Goal: Communication & Community: Answer question/provide support

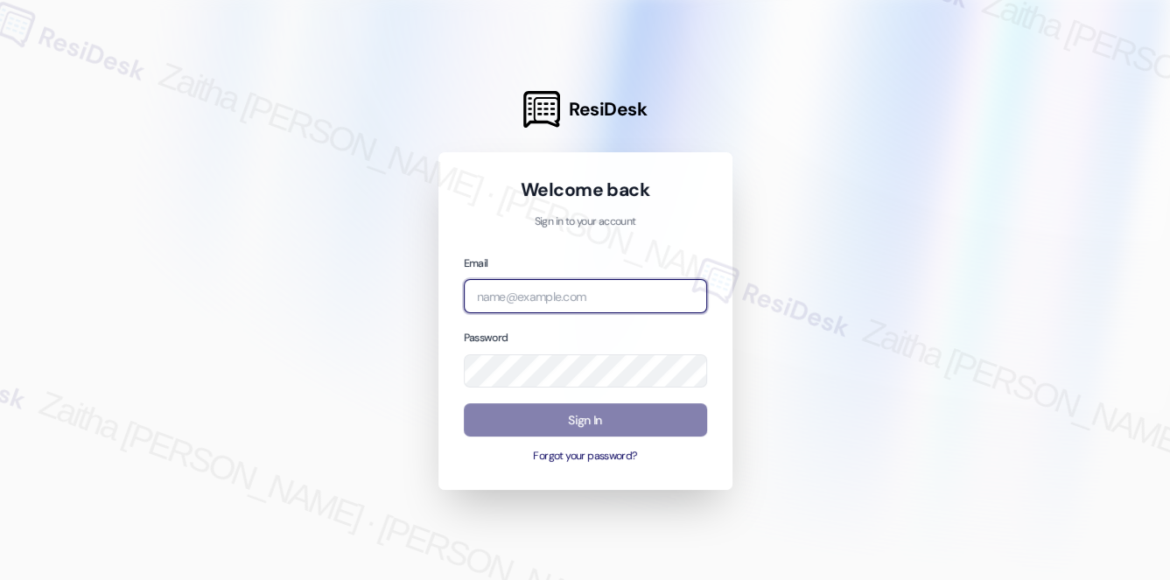
drag, startPoint x: 556, startPoint y: 305, endPoint x: 564, endPoint y: 298, distance: 10.0
click at [564, 298] on input "email" at bounding box center [585, 296] width 243 height 34
type input "automated-surveys-crawford_hoying-zaitha.mae.[PERSON_NAME]@crawford_[DOMAIN_NAM…"
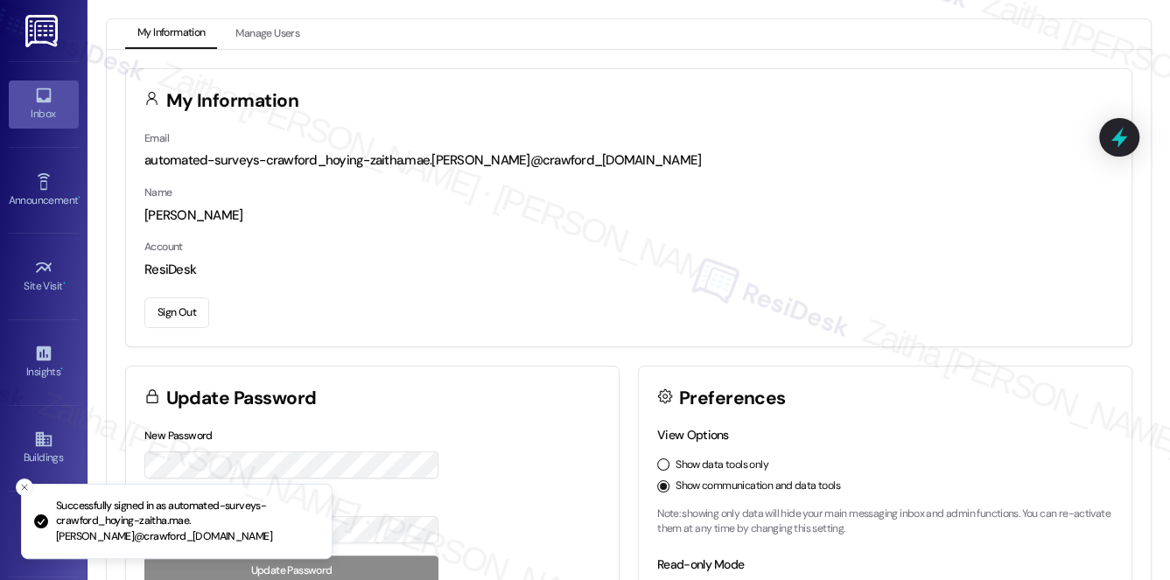
click at [54, 105] on div "Inbox" at bounding box center [44, 114] width 88 height 18
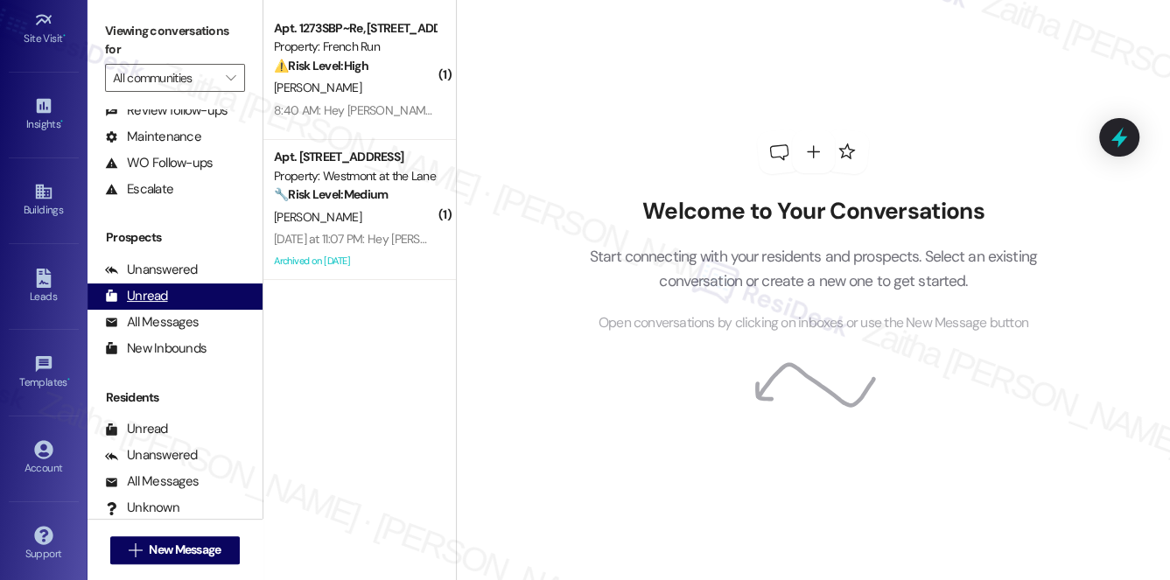
scroll to position [208, 0]
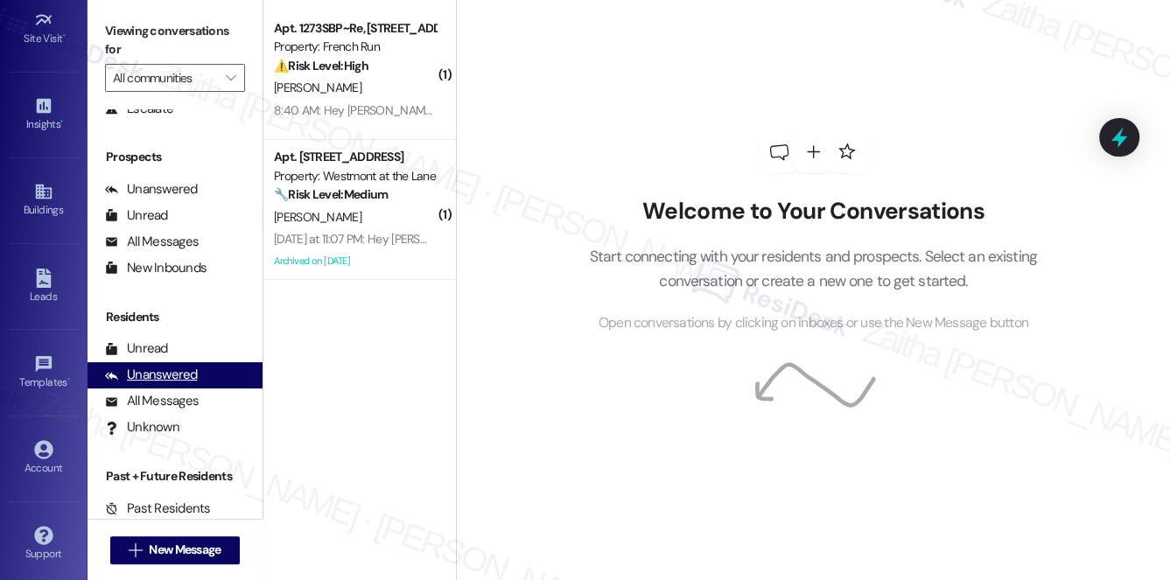
click at [170, 373] on div "Unanswered" at bounding box center [151, 375] width 93 height 18
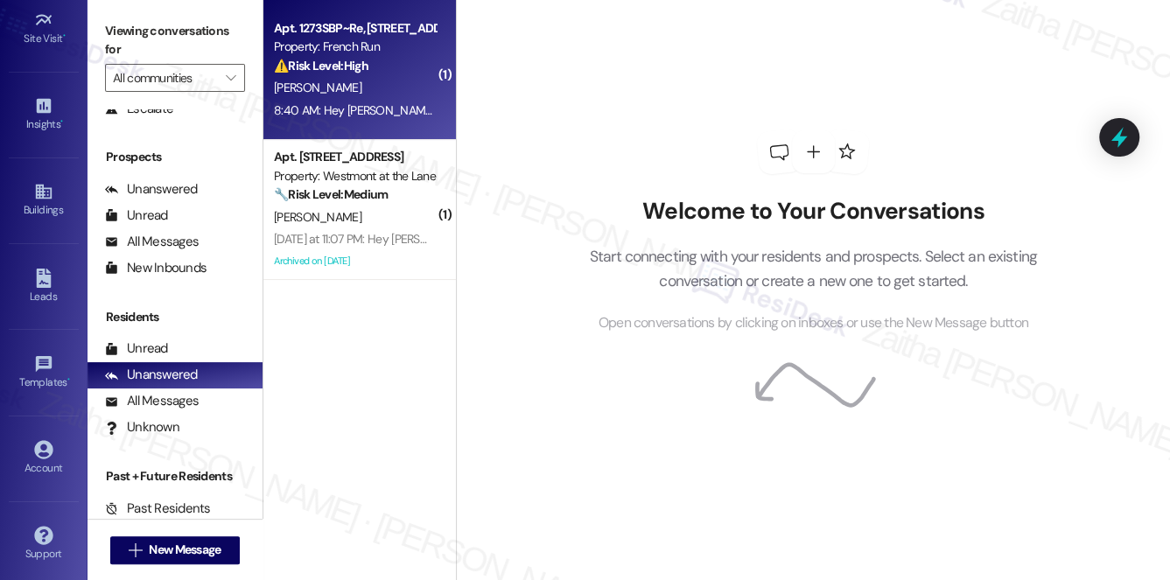
click at [400, 73] on div "⚠️ Risk Level: High The resident states they no longer live at the property. Th…" at bounding box center [355, 66] width 162 height 18
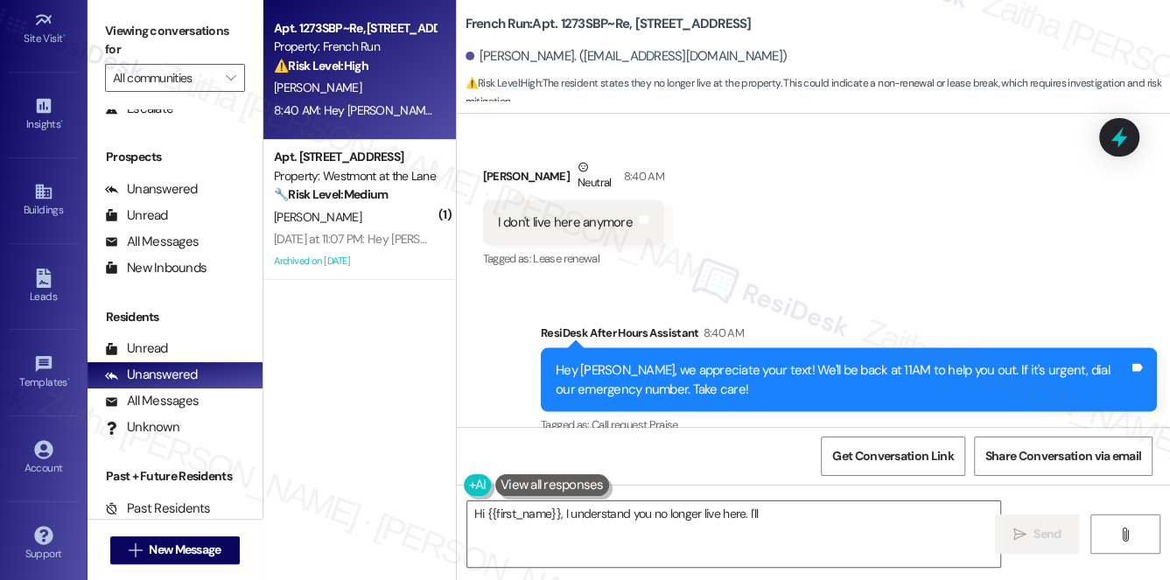
scroll to position [2289, 0]
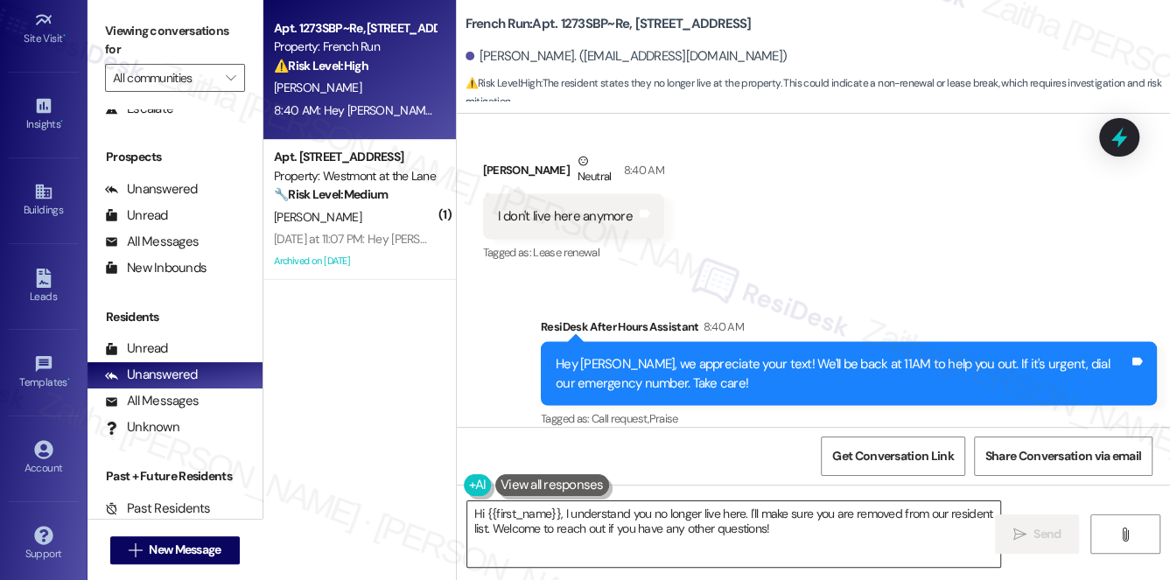
click at [784, 530] on textarea "Hi {{first_name}}, I understand you no longer live here. I'll make sure you are…" at bounding box center [734, 535] width 534 height 66
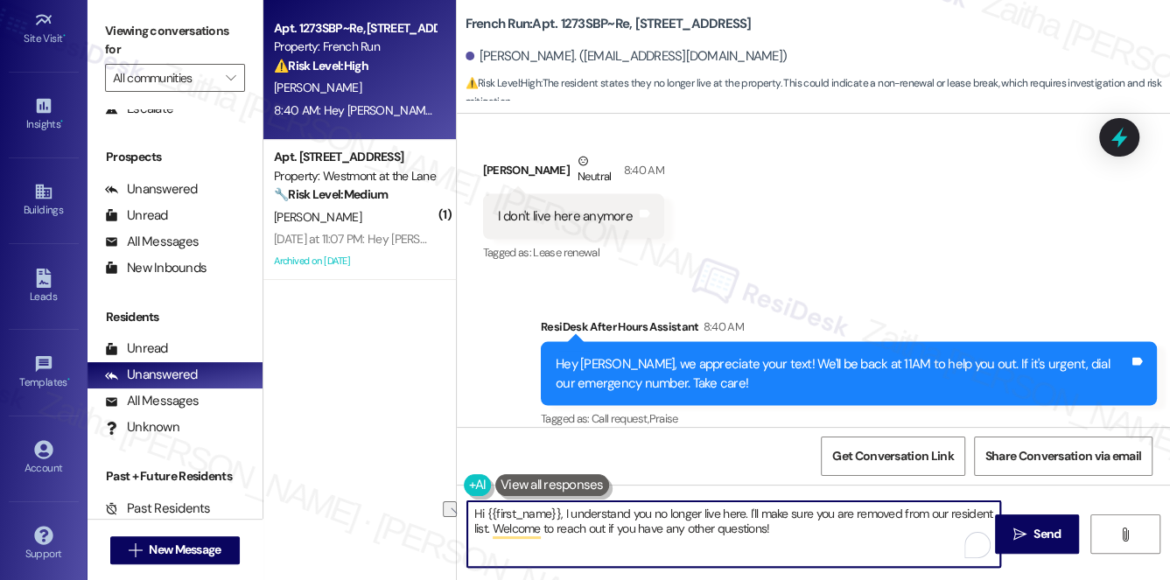
drag, startPoint x: 495, startPoint y: 528, endPoint x: 795, endPoint y: 532, distance: 299.4
click at [795, 532] on textarea "Hi {{first_name}}, I understand you no longer live here. I'll make sure you are…" at bounding box center [734, 535] width 534 height 66
click at [683, 545] on textarea "Hi {{first_name}}, I understand you no longer live here. I'll make sure you are…" at bounding box center [734, 535] width 534 height 66
type textarea "Hi {{first_name}}, I understand you no longer live here. I'll make sure you are…"
click at [1043, 541] on span "Send" at bounding box center [1047, 534] width 27 height 18
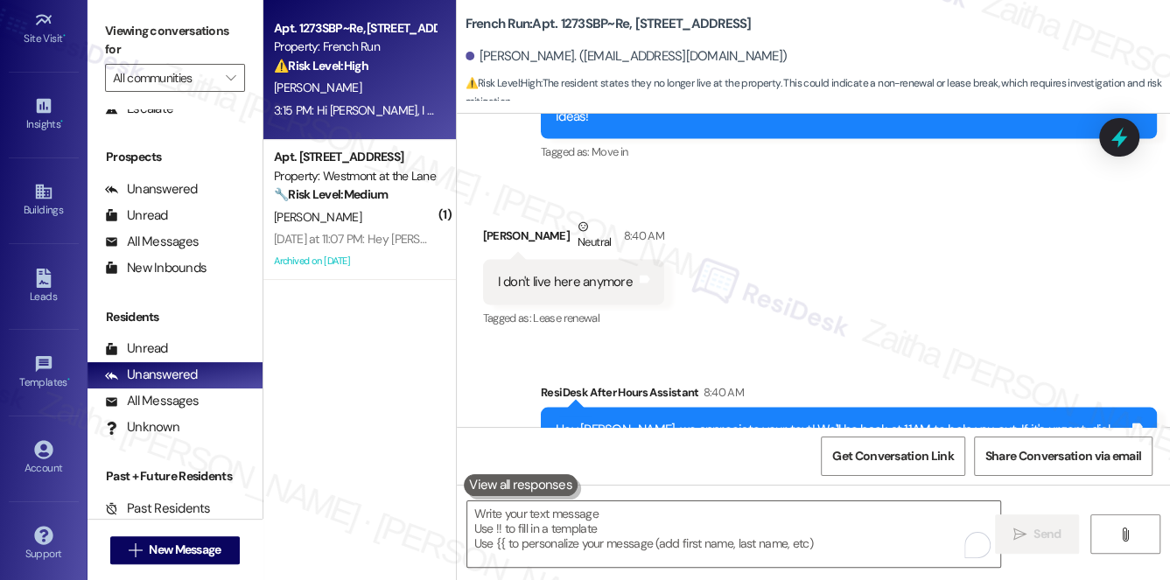
scroll to position [2430, 0]
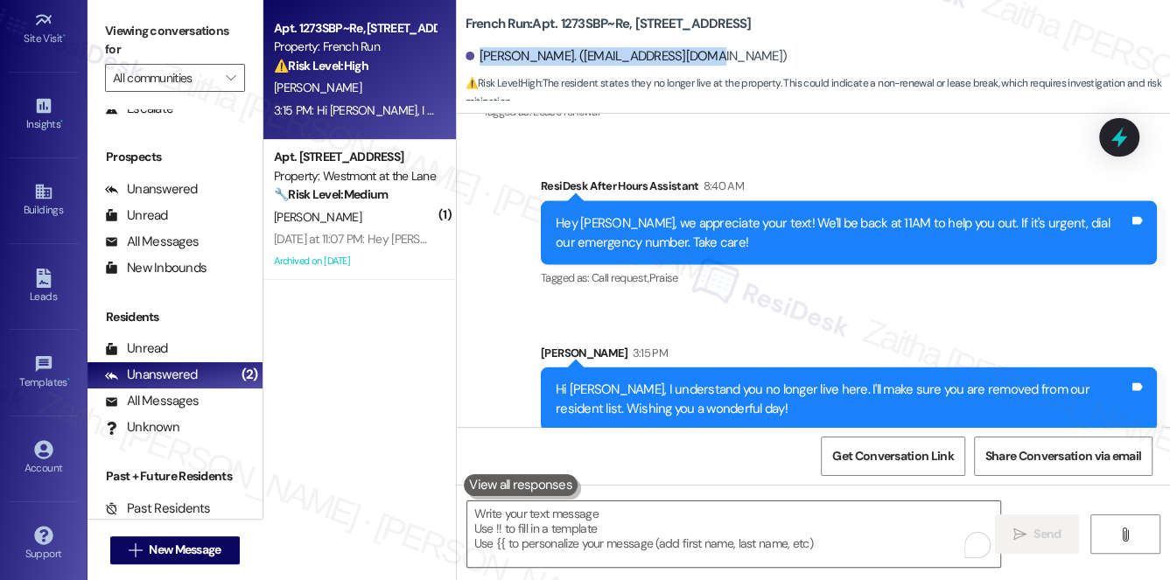
drag, startPoint x: 477, startPoint y: 54, endPoint x: 755, endPoint y: 53, distance: 277.5
click at [755, 53] on div "[PERSON_NAME]. ([EMAIL_ADDRESS][DOMAIN_NAME])" at bounding box center [818, 56] width 705 height 35
copy div "[PERSON_NAME]. ([EMAIL_ADDRESS][DOMAIN_NAME])"
click at [526, 36] on div "French Run: Apt. 1273SBP~Re, [STREET_ADDRESS][GEOGRAPHIC_DATA]. ([EMAIL_ADDRESS…" at bounding box center [818, 52] width 705 height 96
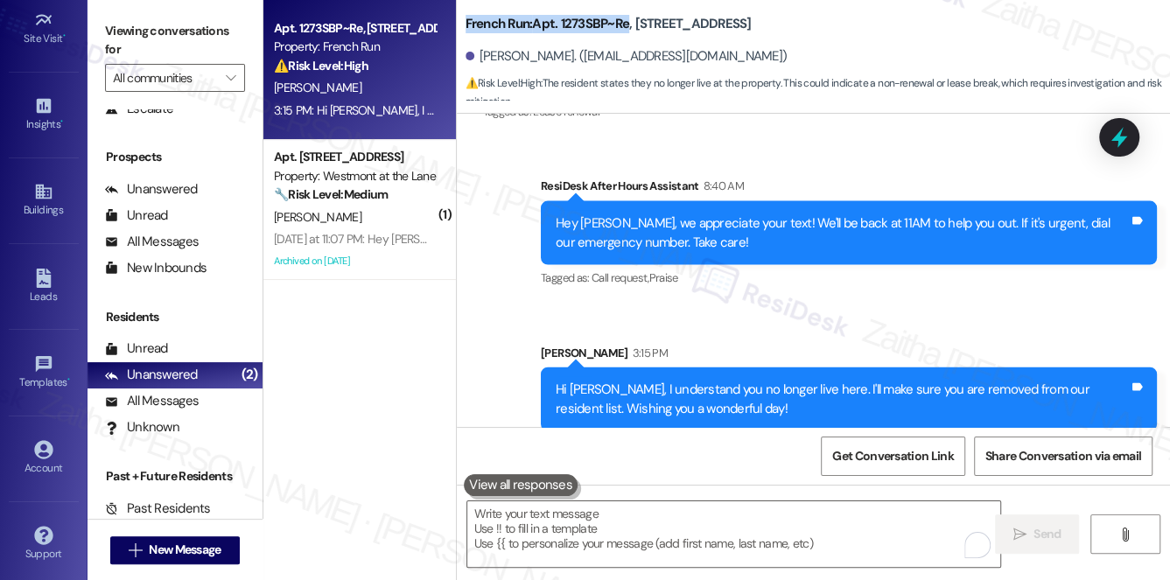
drag, startPoint x: 465, startPoint y: 22, endPoint x: 630, endPoint y: 16, distance: 165.6
click at [630, 16] on b "French Run: Apt. 1273SBP~Re, [STREET_ADDRESS]" at bounding box center [609, 24] width 286 height 18
copy b "French Run: Apt. 1273SBP~Re"
click at [906, 448] on span "Get Conversation Link" at bounding box center [892, 456] width 121 height 18
click at [801, 140] on div "Sent via SMS ResiDesk After Hours Assistant 8:40 AM Hey Darnei, we appreciate y…" at bounding box center [813, 290] width 713 height 307
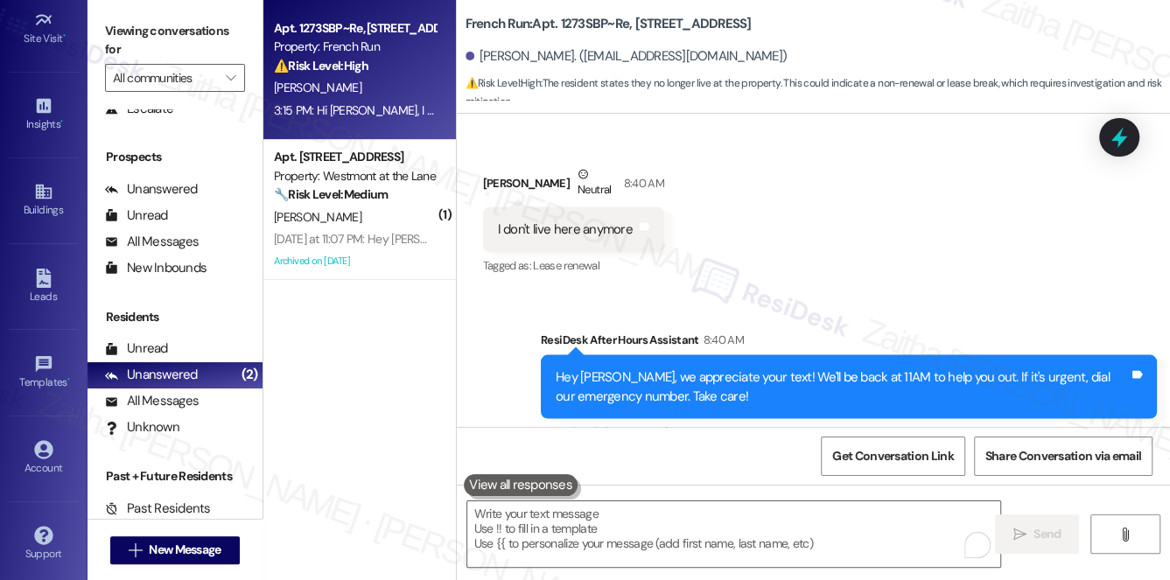
scroll to position [2271, 0]
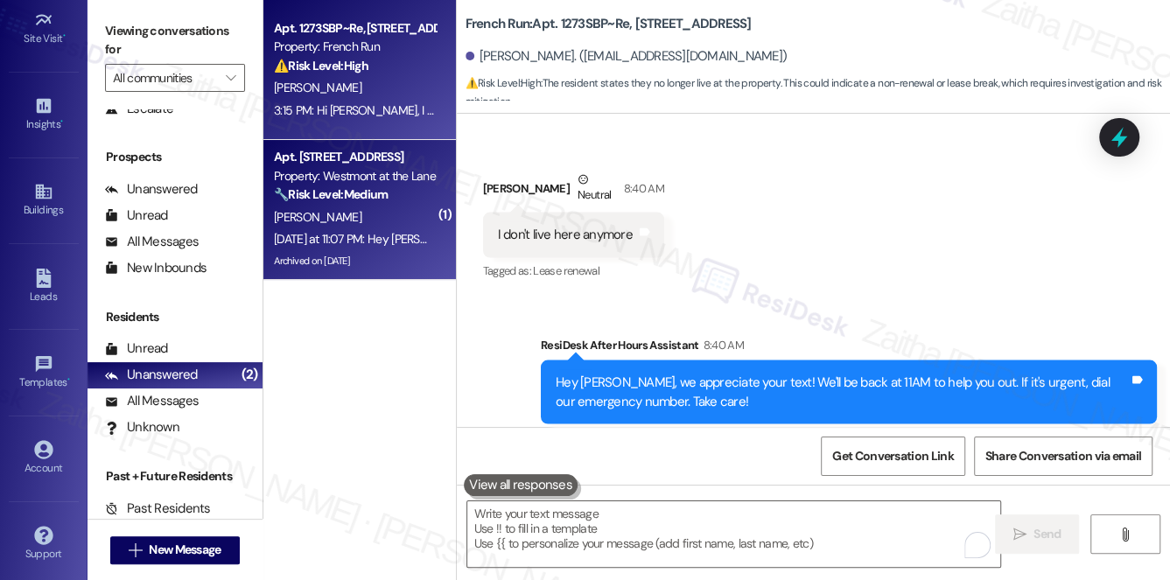
click at [387, 216] on div "[PERSON_NAME]" at bounding box center [354, 218] width 165 height 22
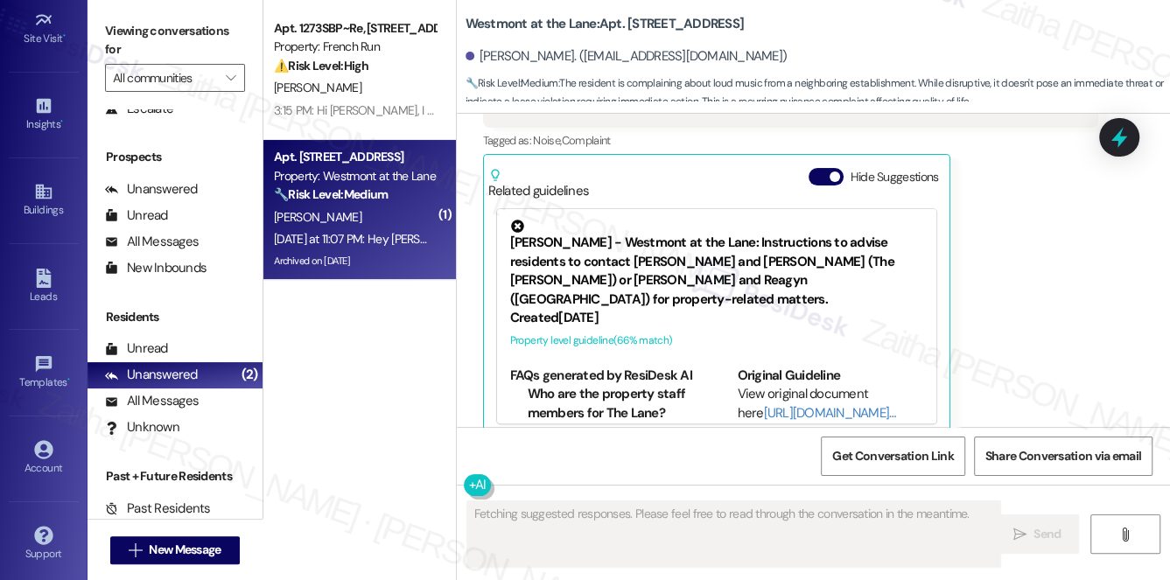
scroll to position [4528, 0]
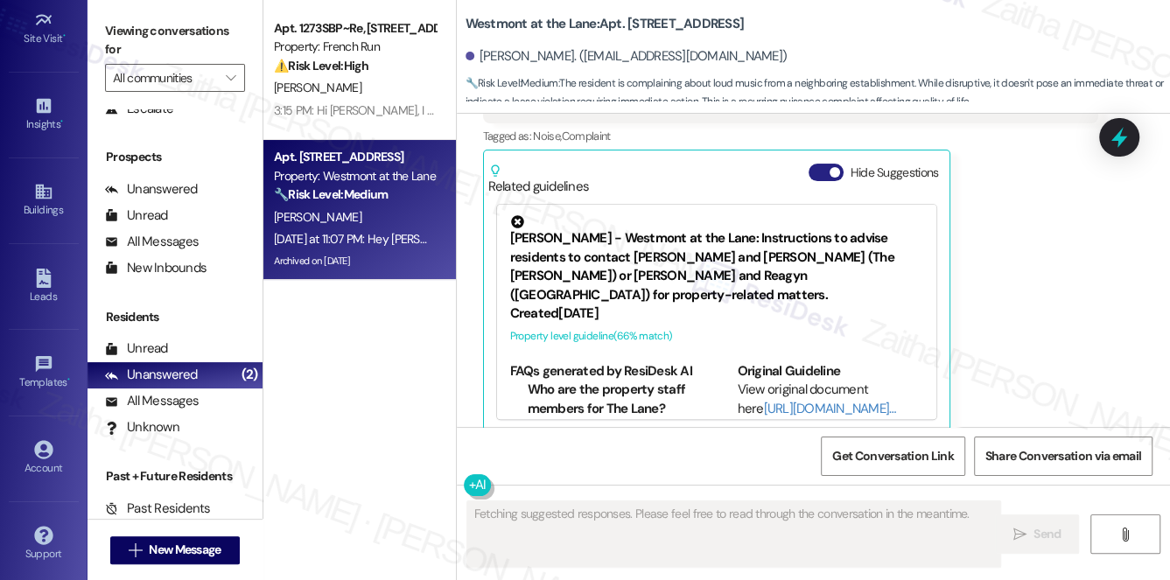
click at [817, 164] on button "Hide Suggestions" at bounding box center [826, 173] width 35 height 18
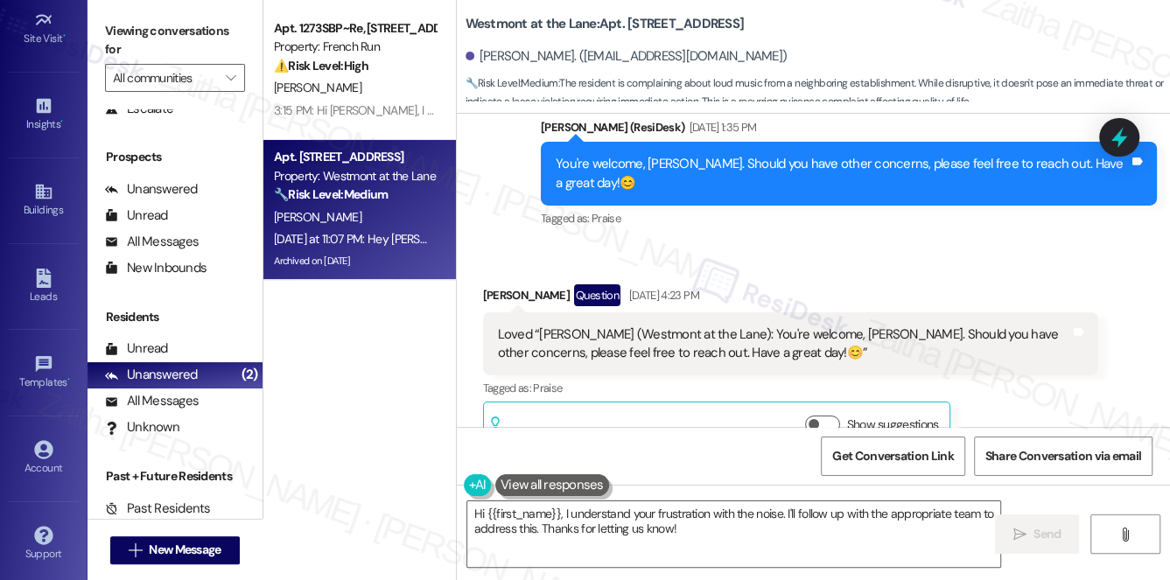
scroll to position [3927, 0]
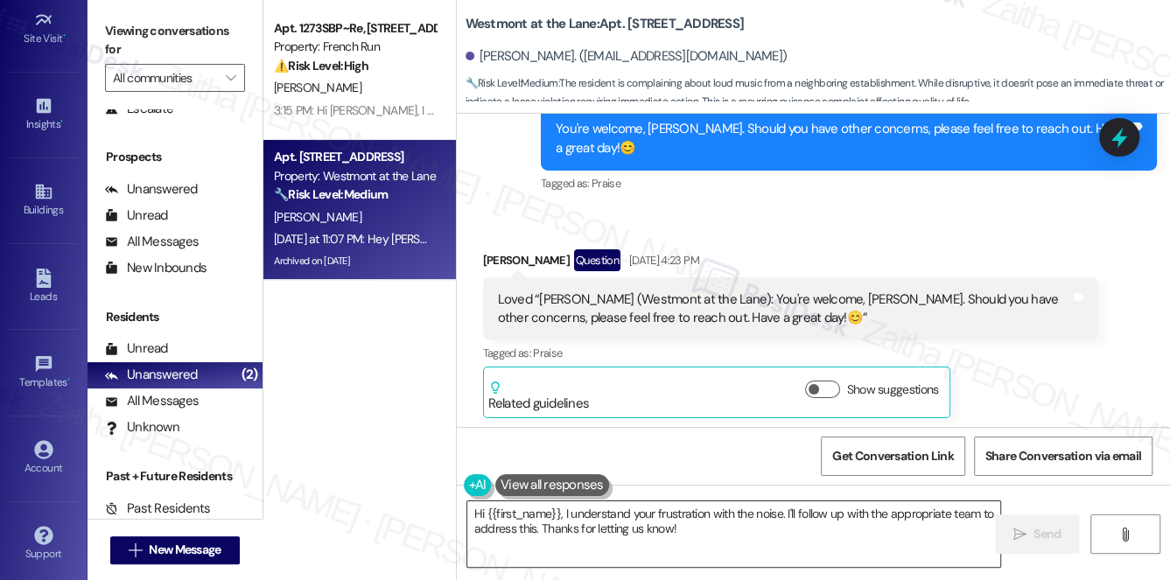
click at [901, 516] on textarea "Hi {{first_name}}, I understand your frustration with the noise. I'll follow up…" at bounding box center [734, 535] width 534 height 66
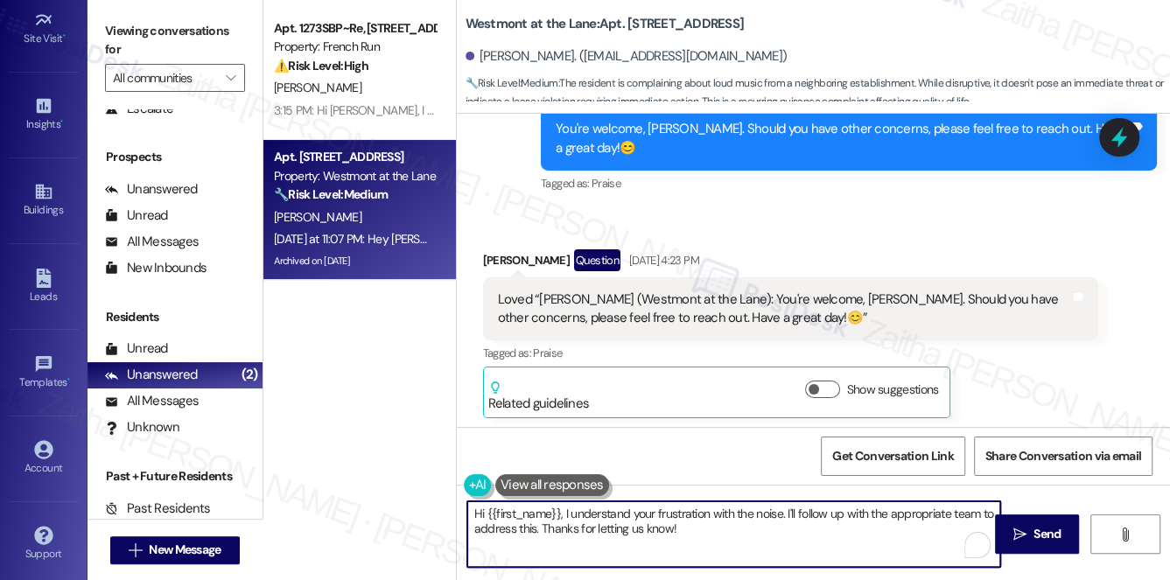
click at [902, 516] on textarea "Hi {{first_name}}, I understand your frustration with the noise. I'll follow up…" at bounding box center [734, 535] width 534 height 66
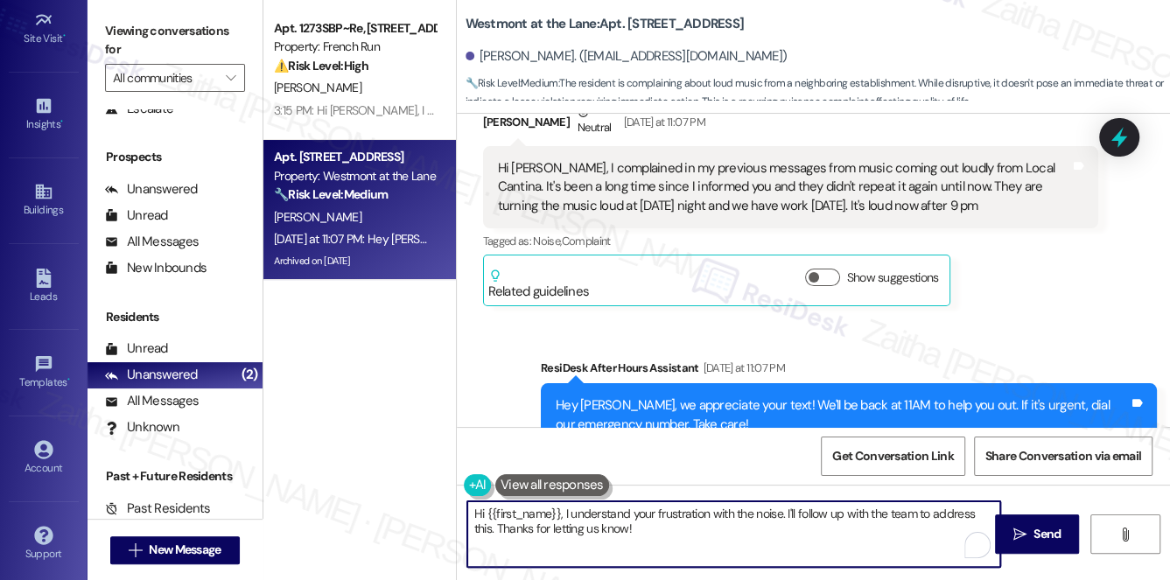
scroll to position [4325, 0]
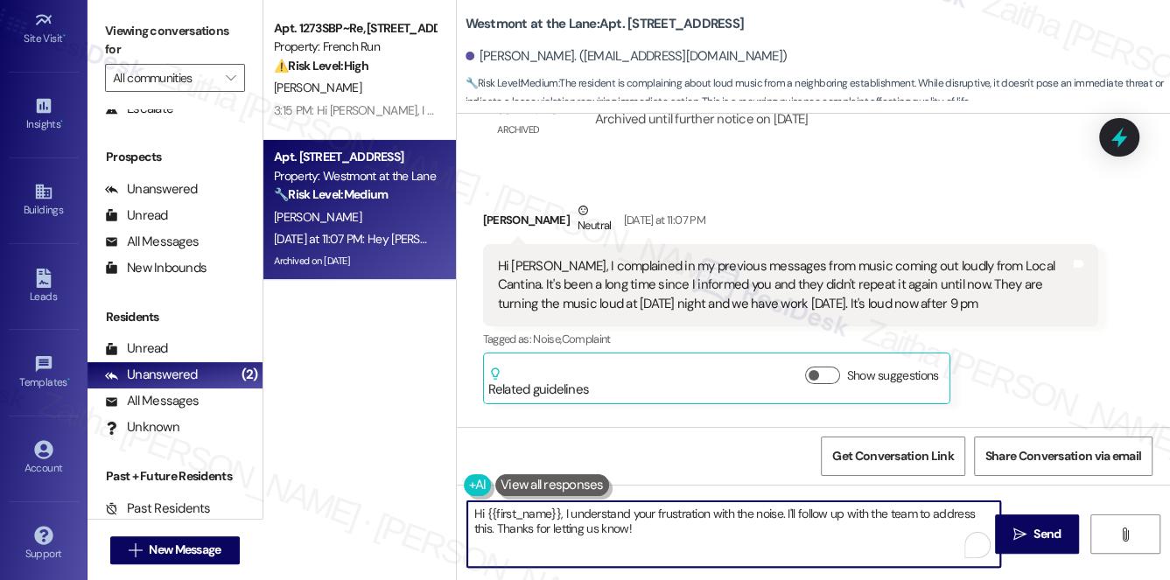
type textarea "Hi {{first_name}}, I understand your frustration with the noise. I'll follow up…"
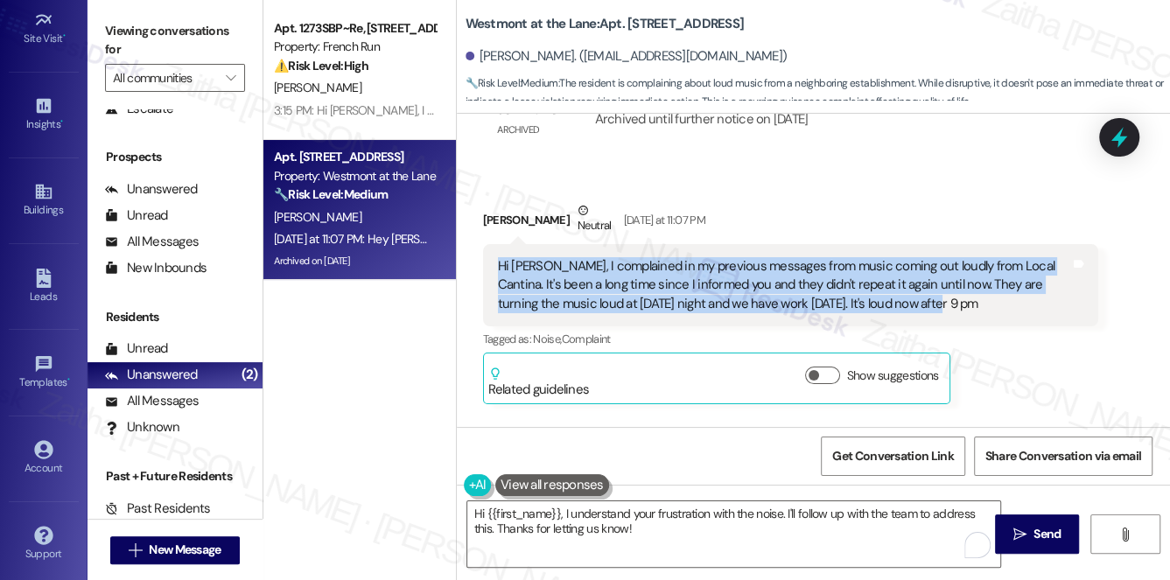
drag, startPoint x: 483, startPoint y: 248, endPoint x: 1001, endPoint y: 298, distance: 520.6
click at [1001, 298] on div "Hi [PERSON_NAME], I complained in my previous messages from music coming out lo…" at bounding box center [791, 285] width 616 height 82
copy div "Hi [PERSON_NAME], I complained in my previous messages from music coming out lo…"
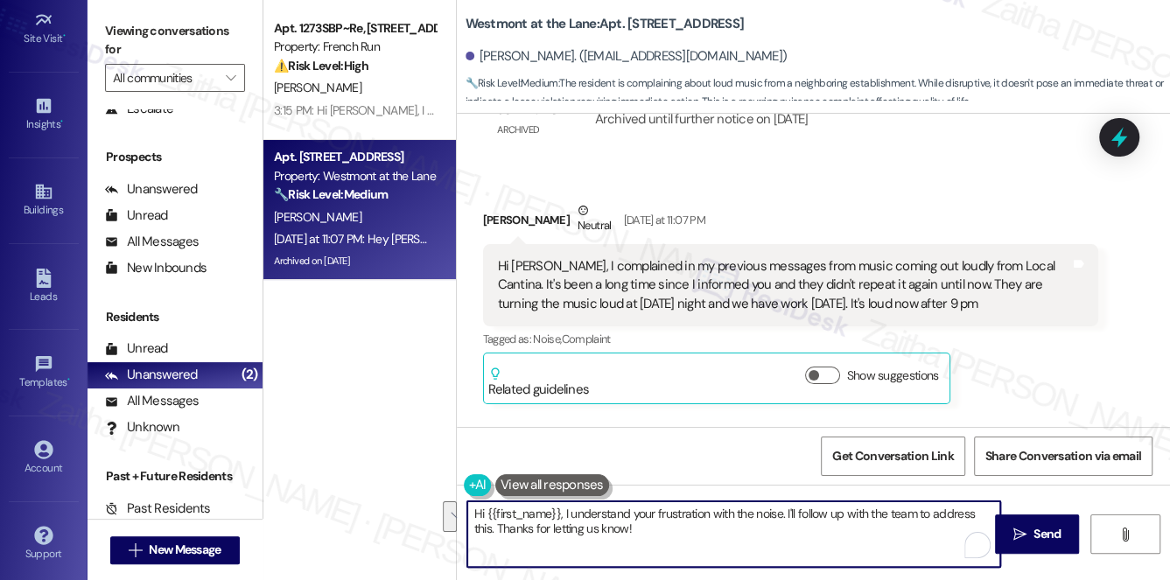
drag, startPoint x: 471, startPoint y: 515, endPoint x: 644, endPoint y: 524, distance: 173.6
click at [642, 528] on textarea "Hi {{first_name}}, I understand your frustration with the noise. I'll follow up…" at bounding box center [734, 535] width 534 height 66
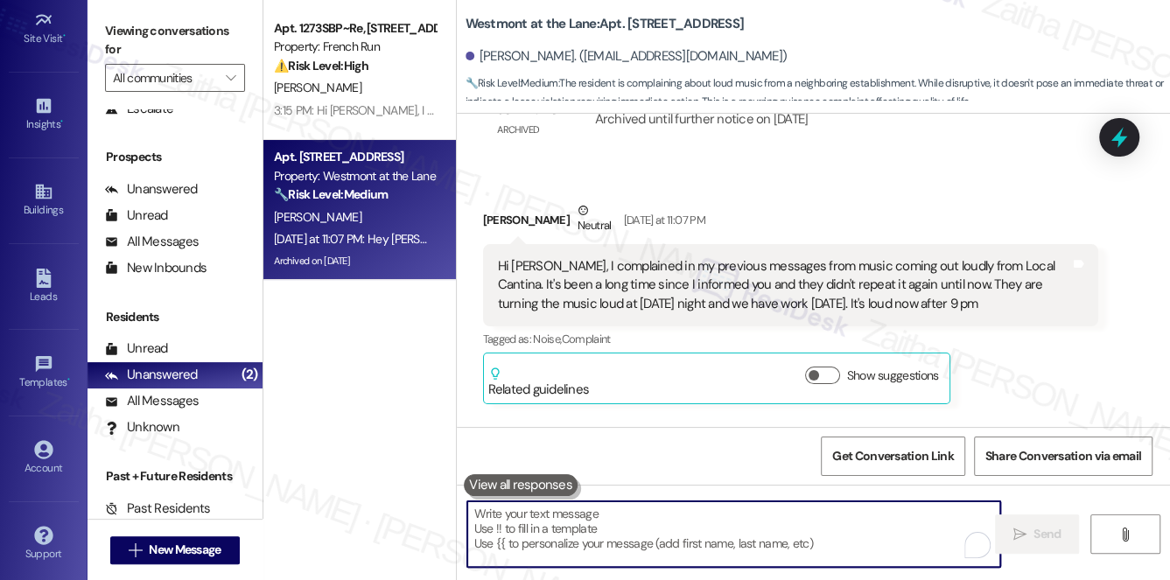
paste textarea "Thank you for letting me know. I’m sorry to hear that the loud music has starte…"
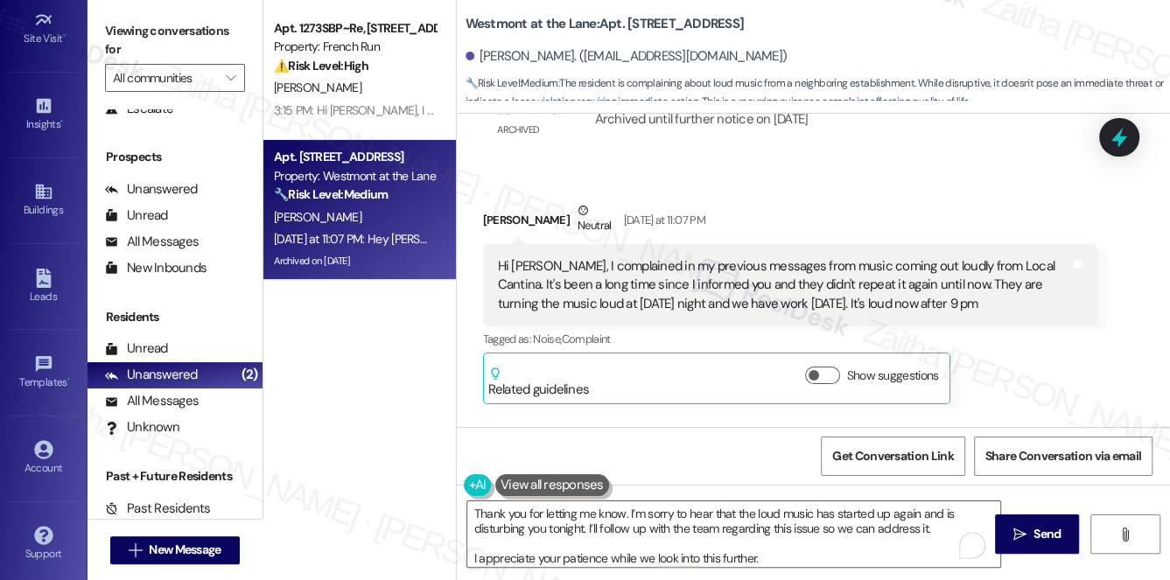
click at [492, 202] on div "[PERSON_NAME] Neutral [DATE] at 11:07 PM" at bounding box center [791, 222] width 616 height 43
copy div "Maha"
click at [469, 509] on textarea "Thank you for letting me know. I’m sorry to hear that the loud music has starte…" at bounding box center [734, 535] width 534 height 66
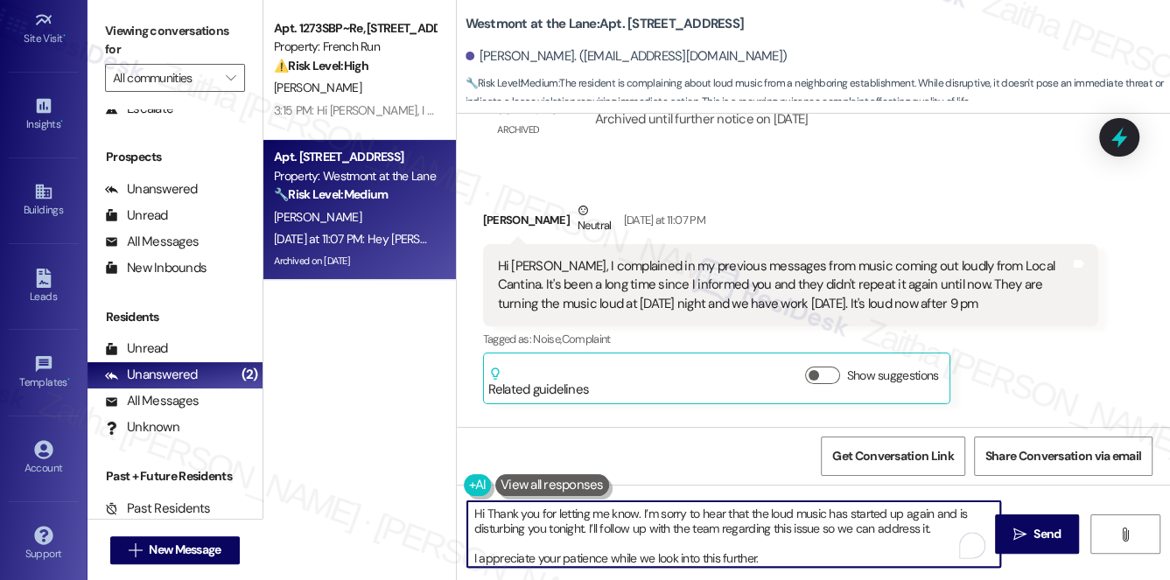
paste textarea "Maha"
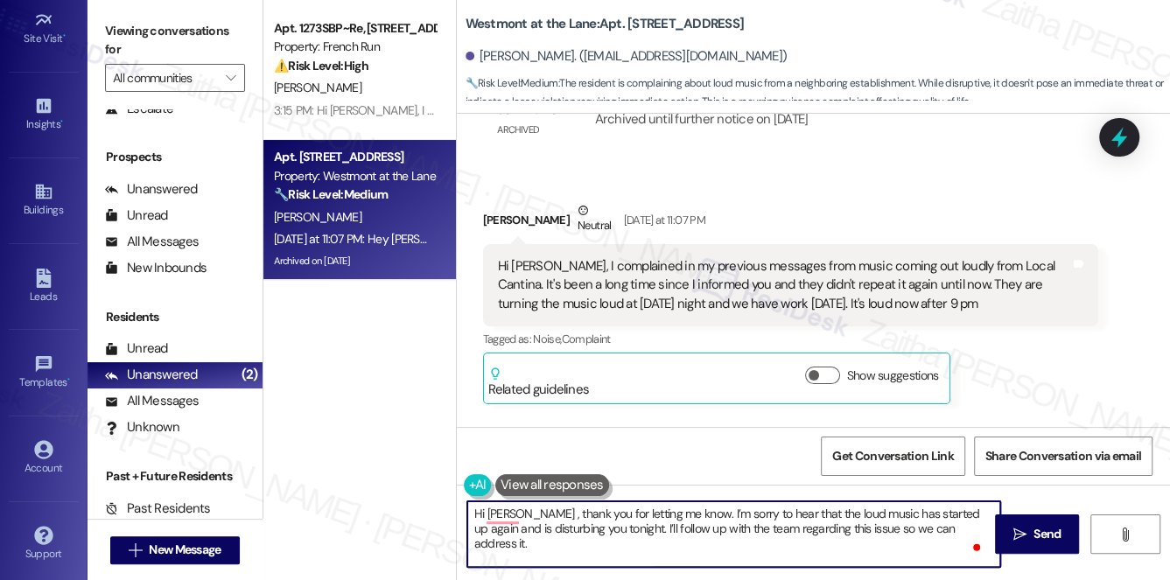
click at [579, 539] on textarea "Hi [PERSON_NAME] , thank you for letting me know. I’m sorry to hear that the lo…" at bounding box center [734, 535] width 534 height 66
click at [571, 528] on textarea "Hi [PERSON_NAME] , thank you for letting me know. I’m sorry to hear that the lo…" at bounding box center [734, 535] width 534 height 66
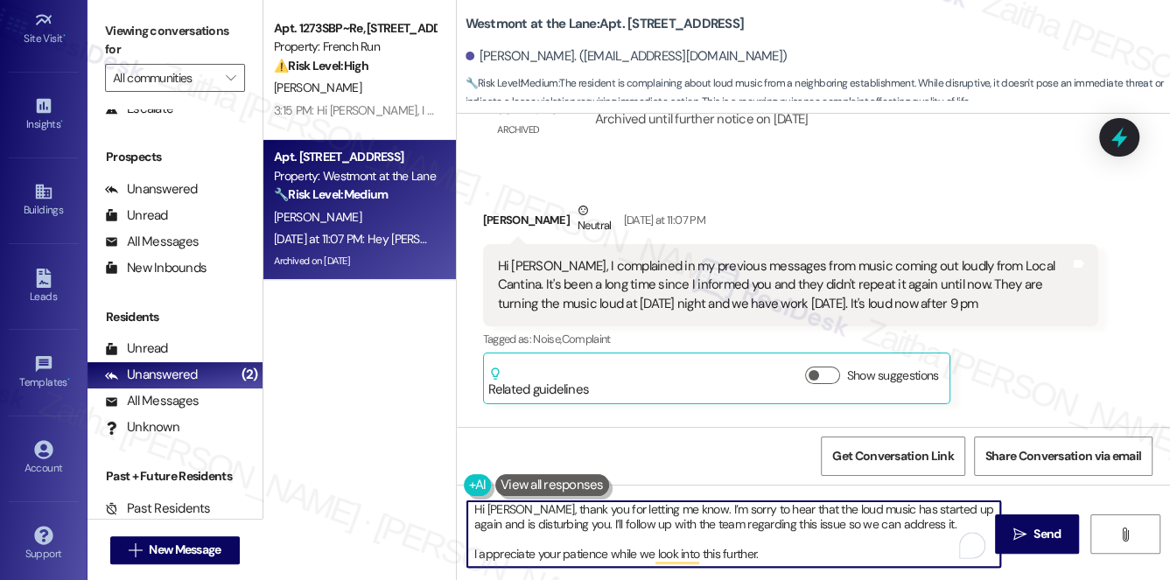
click at [830, 542] on textarea "Hi [PERSON_NAME], thank you for letting me know. I’m sorry to hear that the lou…" at bounding box center [734, 535] width 534 height 66
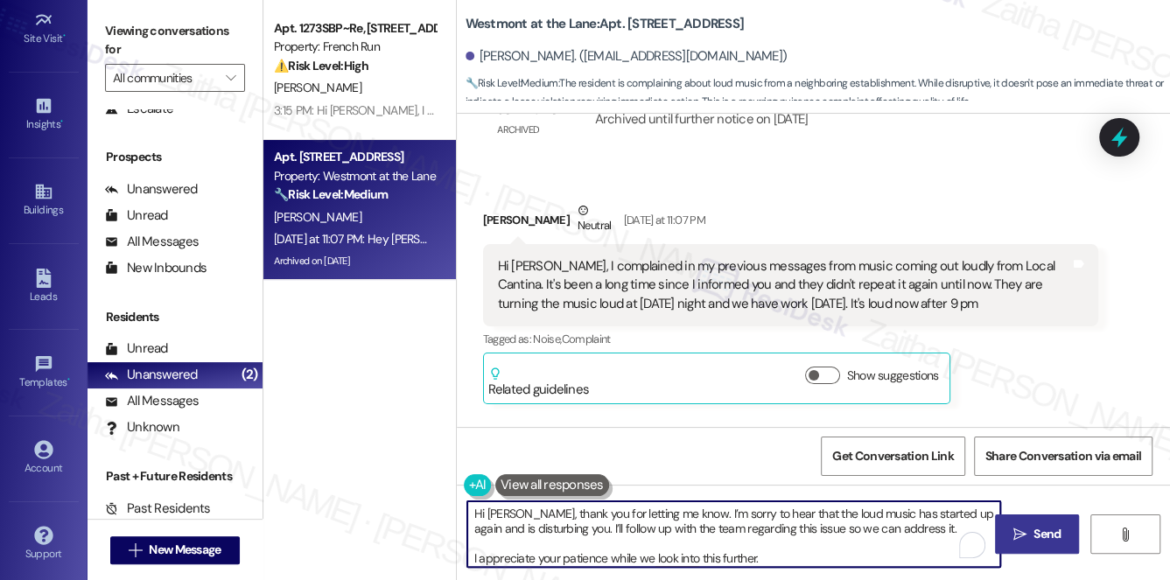
type textarea "Hi [PERSON_NAME], thank you for letting me know. I’m sorry to hear that the lou…"
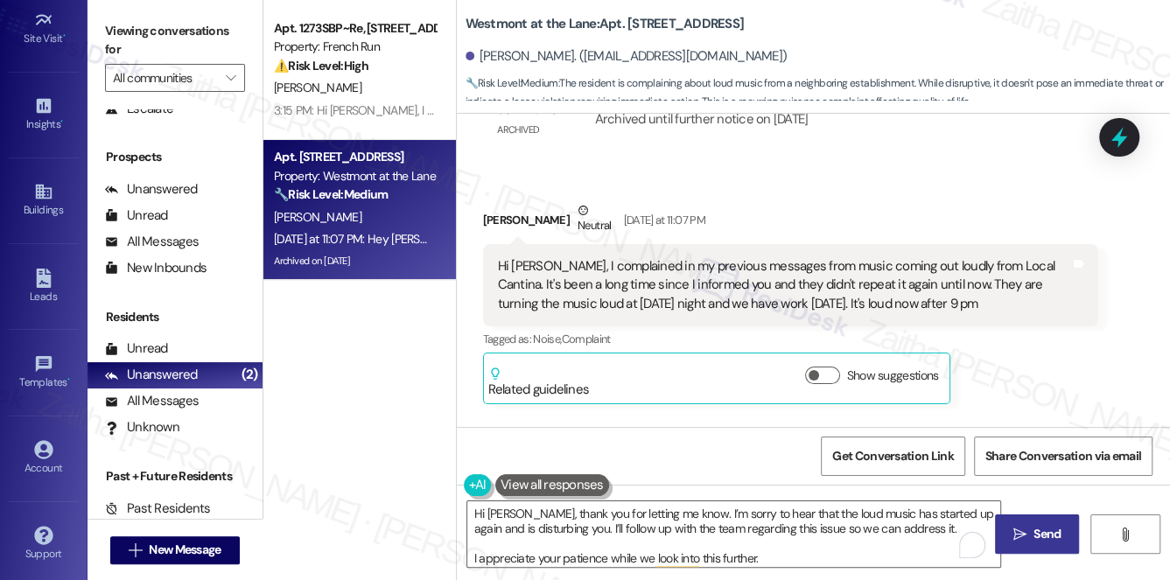
click at [1041, 537] on span "Send" at bounding box center [1047, 534] width 27 height 18
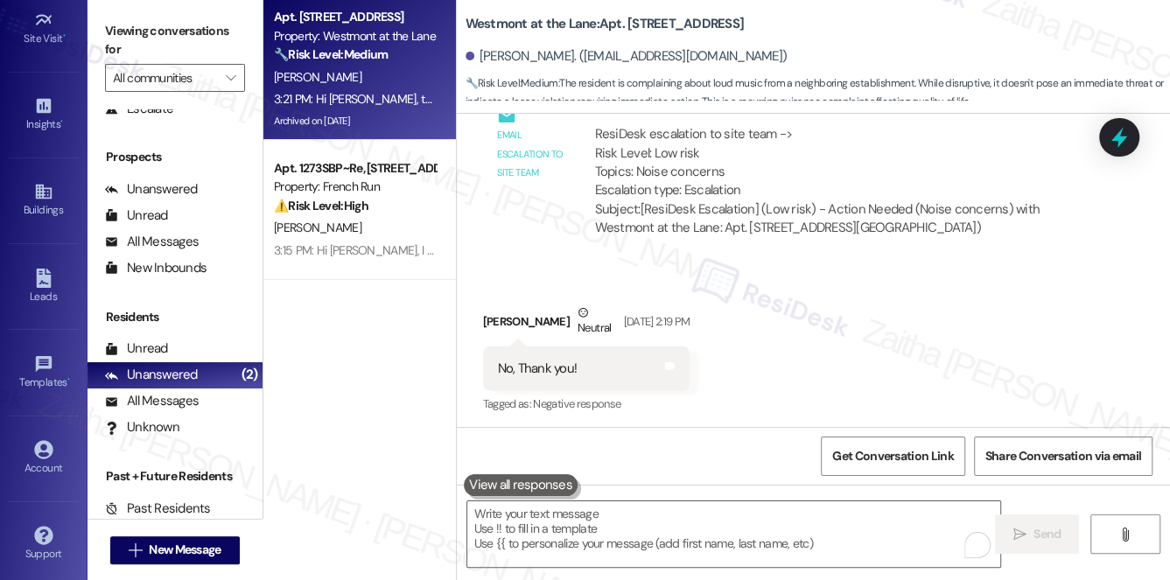
scroll to position [3310, 0]
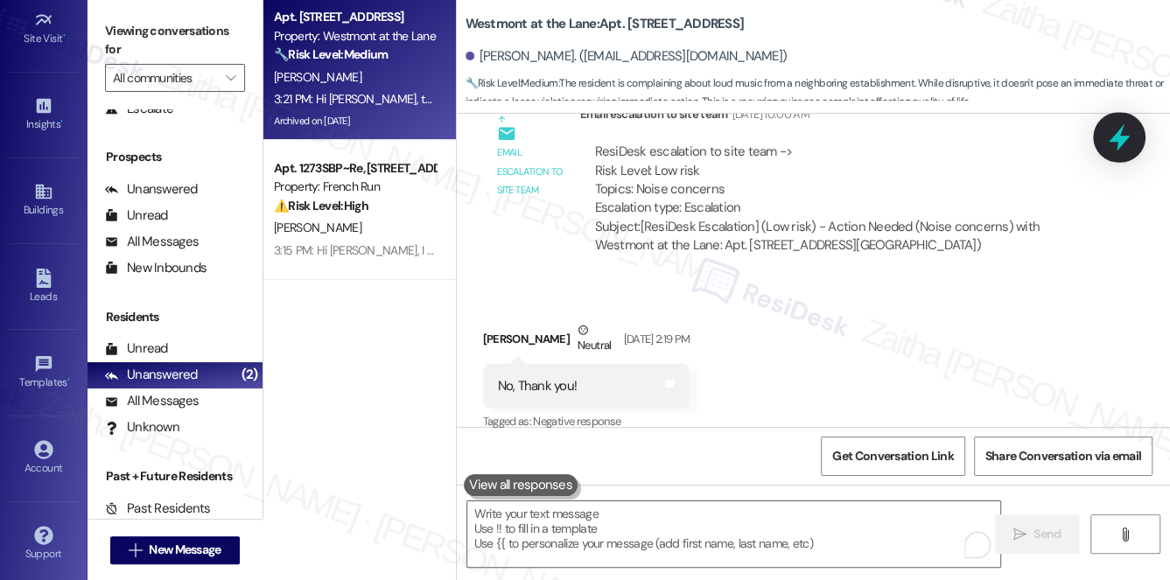
click at [1123, 137] on icon at bounding box center [1119, 137] width 21 height 27
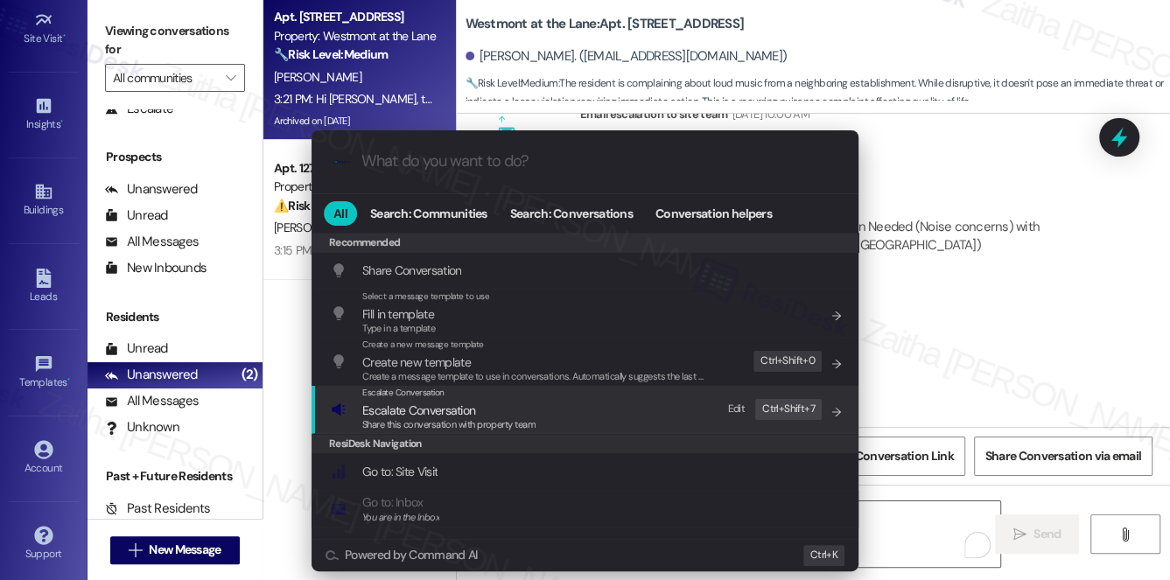
click at [425, 406] on span "Escalate Conversation" at bounding box center [418, 411] width 113 height 16
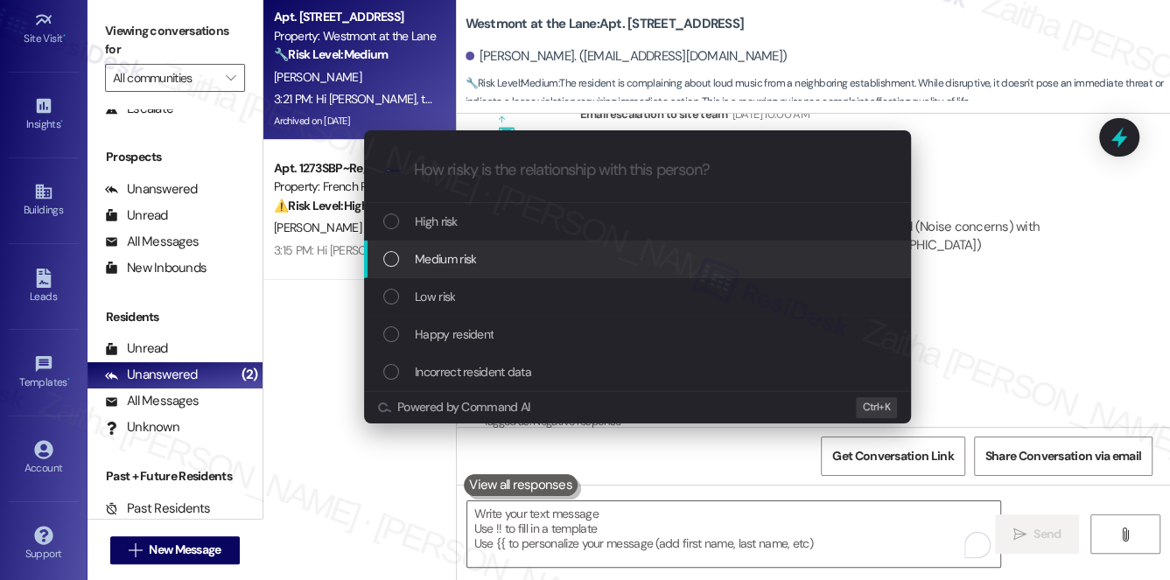
click at [469, 256] on span "Medium risk" at bounding box center [445, 258] width 61 height 19
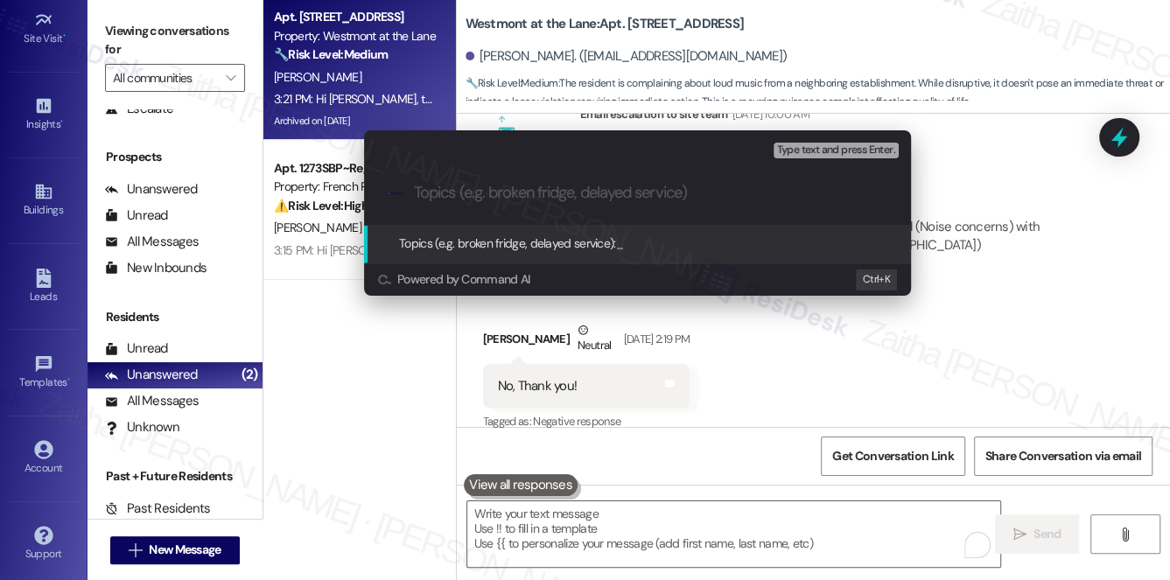
paste input "Follow-Up on Noise Concern"
drag, startPoint x: 502, startPoint y: 189, endPoint x: 408, endPoint y: 196, distance: 94.8
click at [408, 196] on div ".cls-1{fill:#0a055f;}.cls-2{fill:#0cc4c4;} resideskLogoBlueOrange Follow-Up on …" at bounding box center [637, 193] width 547 height 62
type input "Noise Concern"
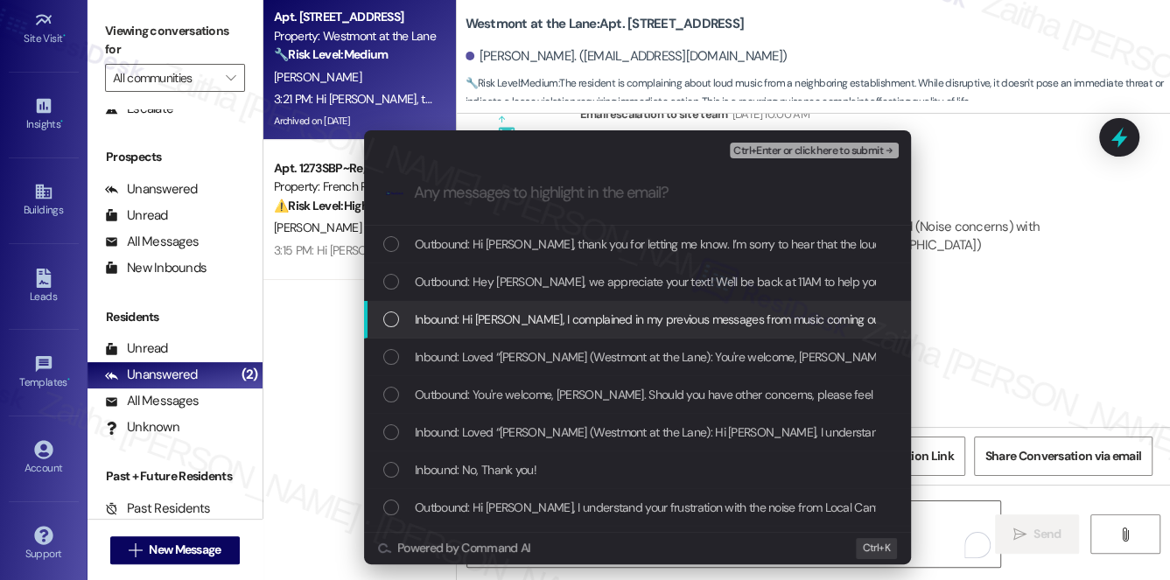
click at [443, 301] on div "Inbound: Hi [PERSON_NAME], I complained in my previous messages from music comi…" at bounding box center [637, 320] width 547 height 38
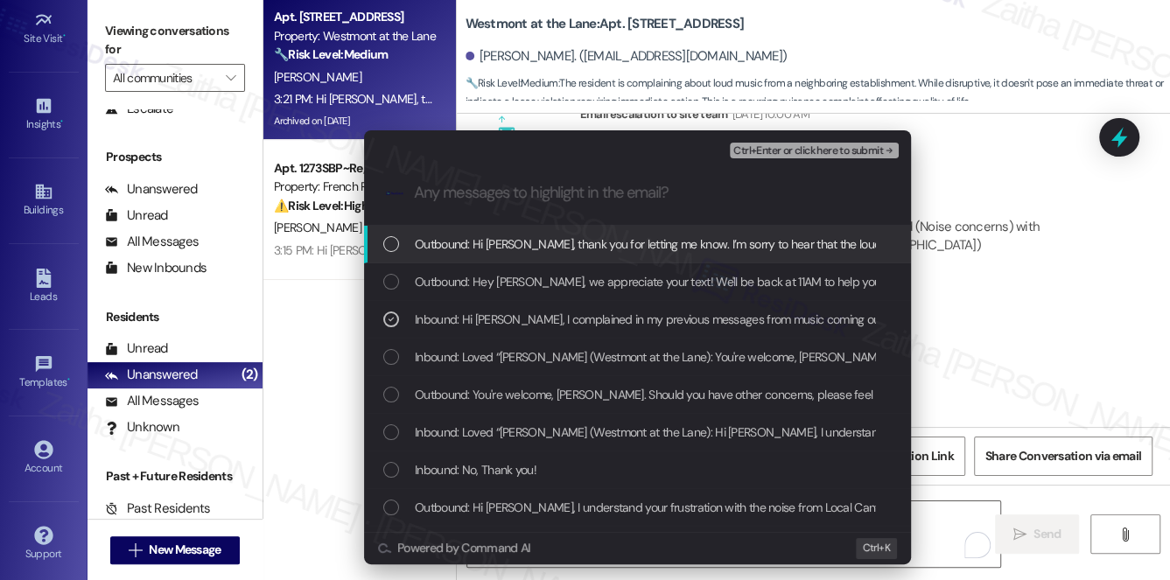
click at [777, 160] on div "Ctrl+Enter or click here to submit" at bounding box center [816, 150] width 172 height 23
click at [779, 154] on span "Ctrl+Enter or click here to submit" at bounding box center [809, 151] width 150 height 12
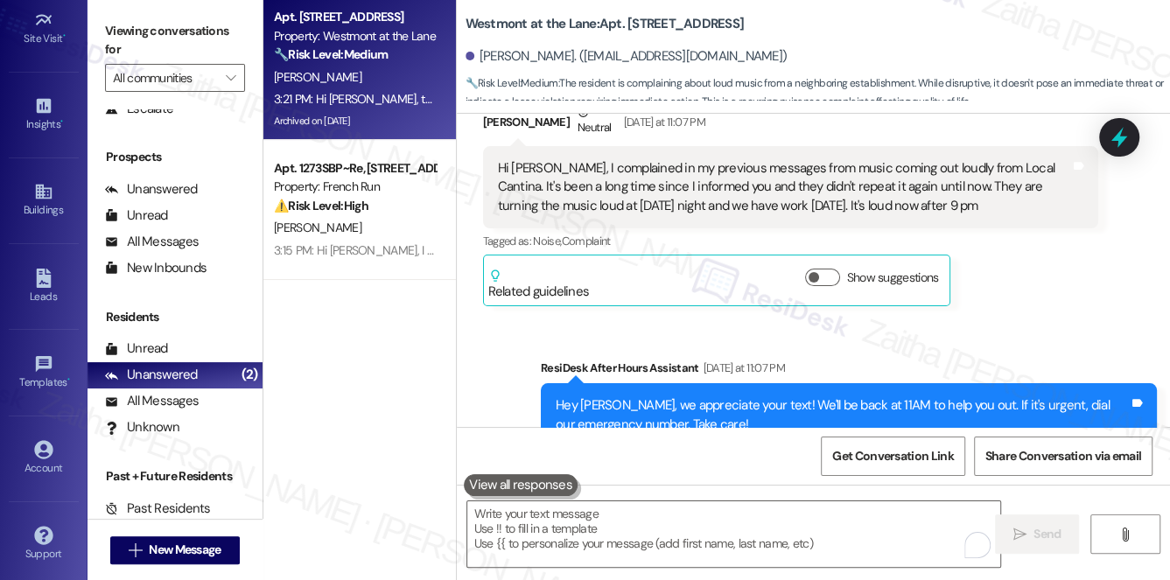
scroll to position [4821, 0]
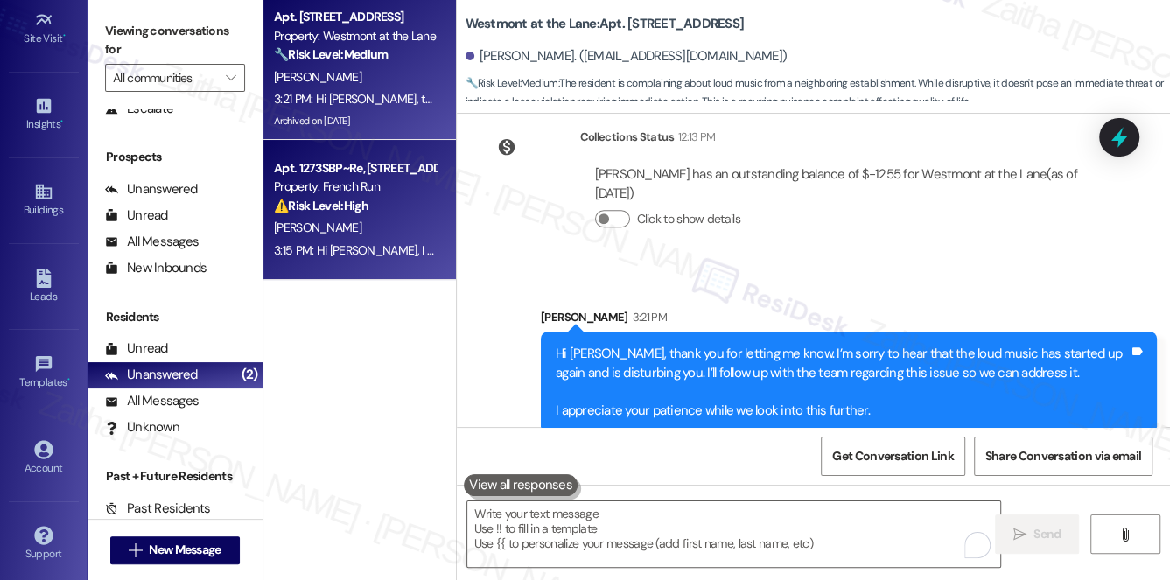
click at [401, 215] on div "⚠️ Risk Level: High The resident states they no longer live at the property. Th…" at bounding box center [355, 206] width 162 height 18
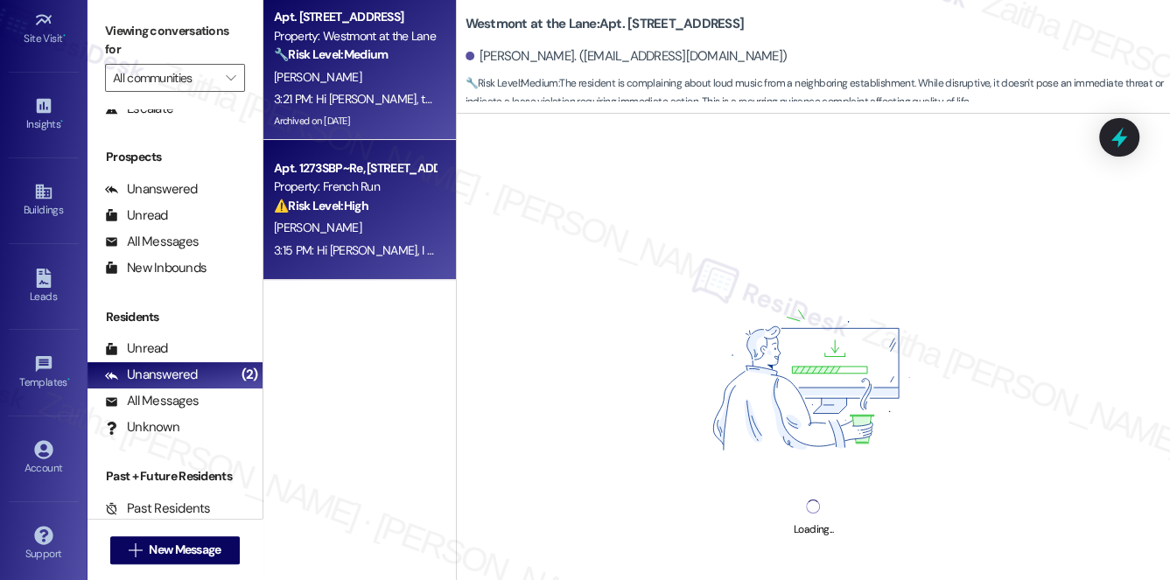
click at [425, 67] on div "[PERSON_NAME]" at bounding box center [354, 78] width 165 height 22
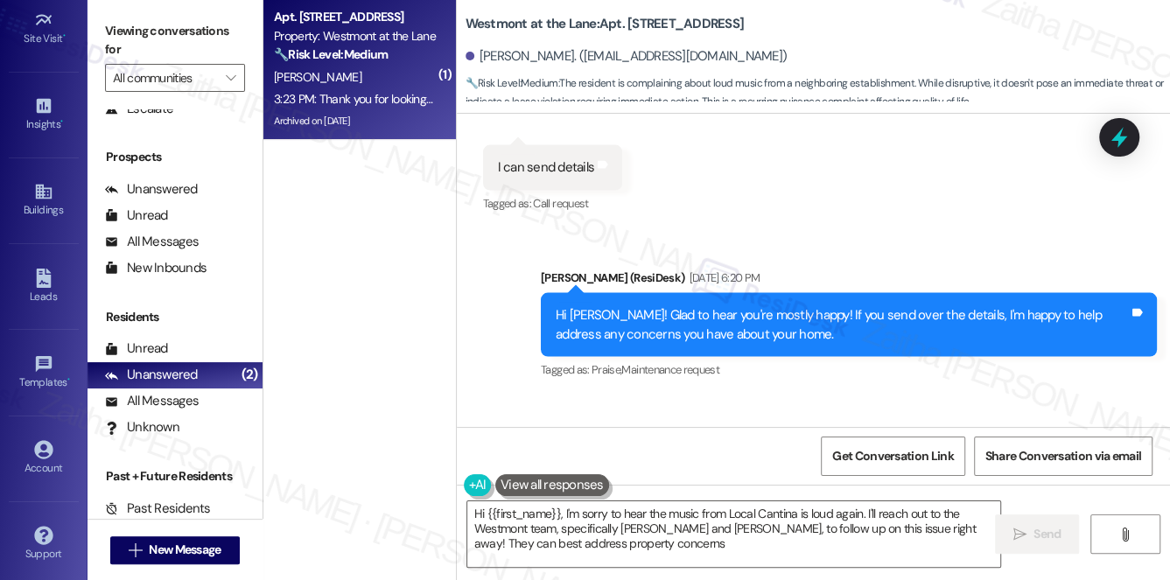
type textarea "Hi {{first_name}}, I'm sorry to hear the music from Local Cantina is loud again…"
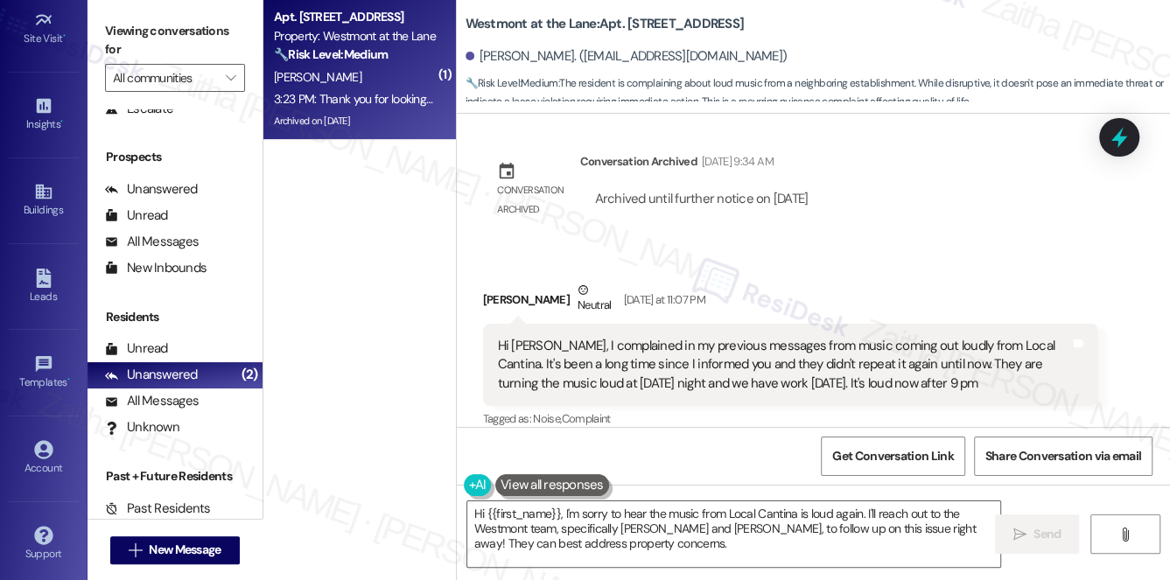
scroll to position [4405, 0]
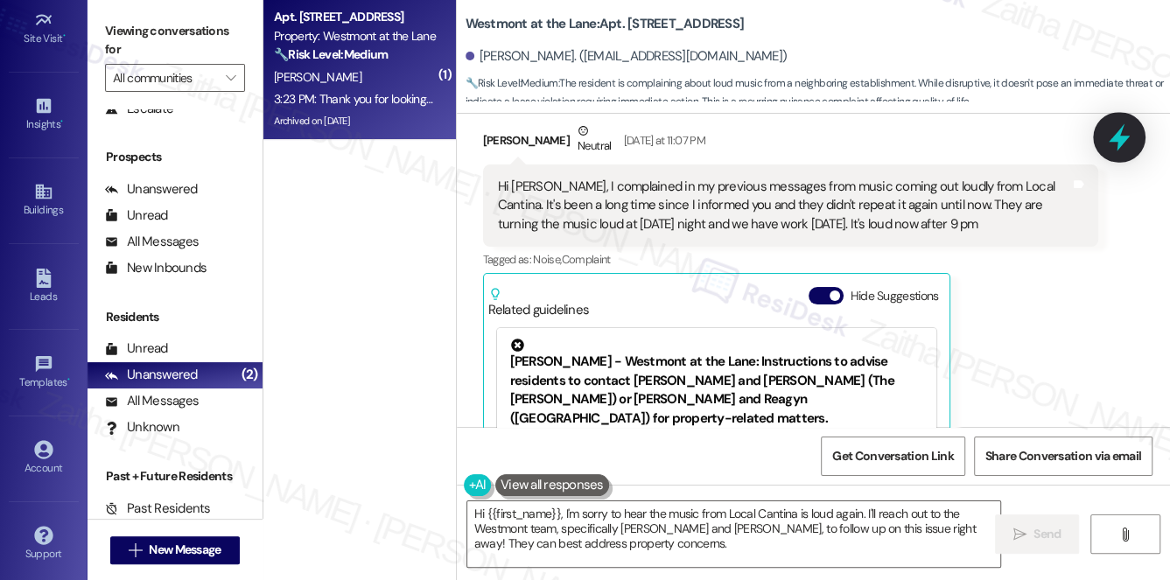
click at [1127, 140] on icon at bounding box center [1120, 138] width 30 height 30
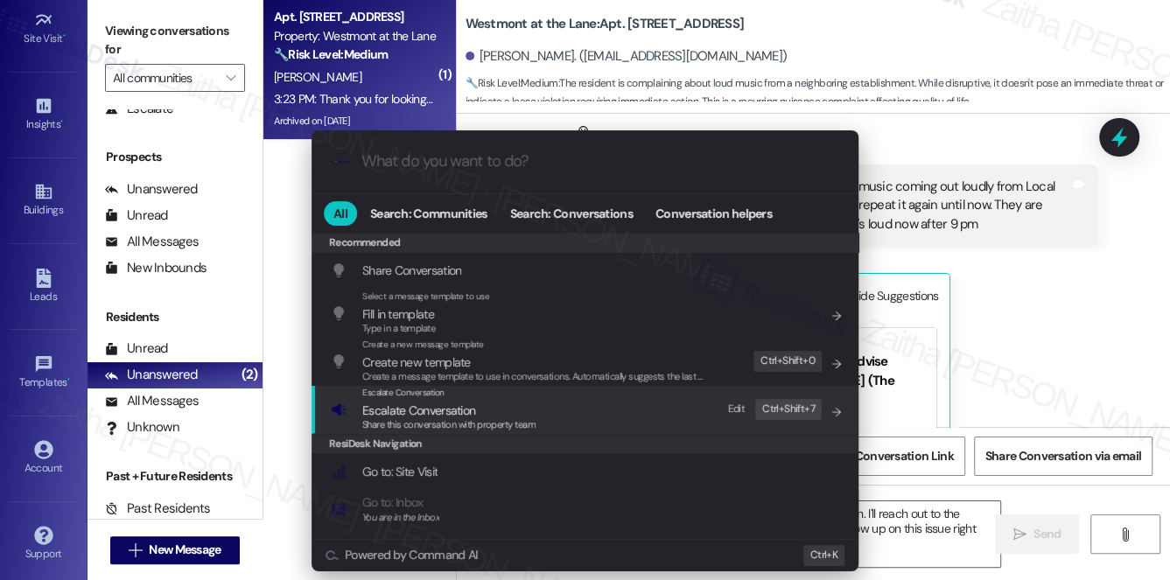
click at [415, 415] on span "Escalate Conversation" at bounding box center [418, 411] width 113 height 16
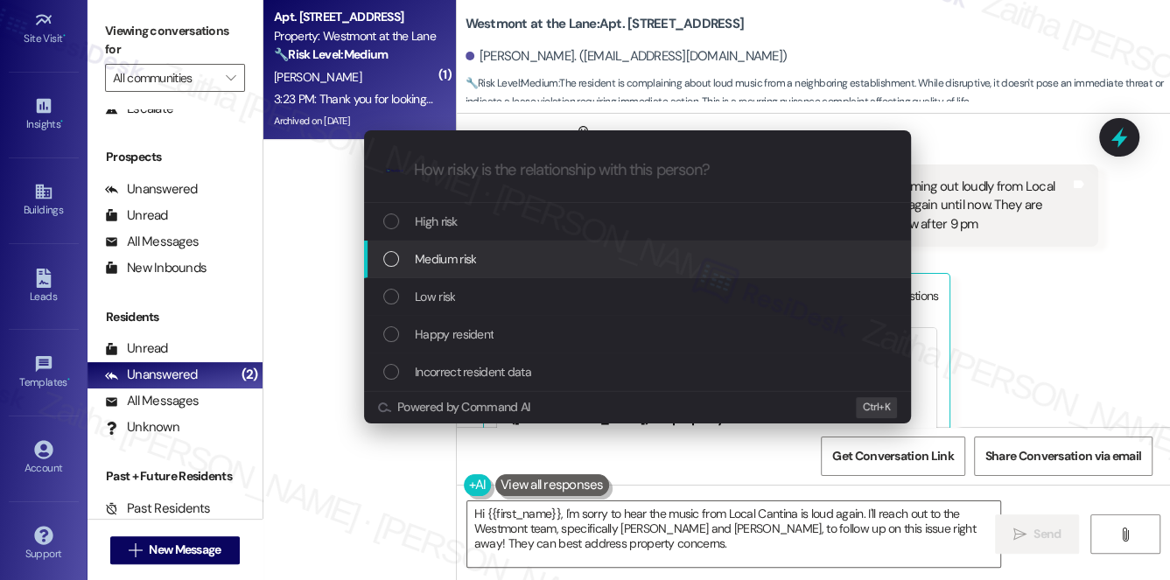
click at [450, 263] on span "Medium risk" at bounding box center [445, 258] width 61 height 19
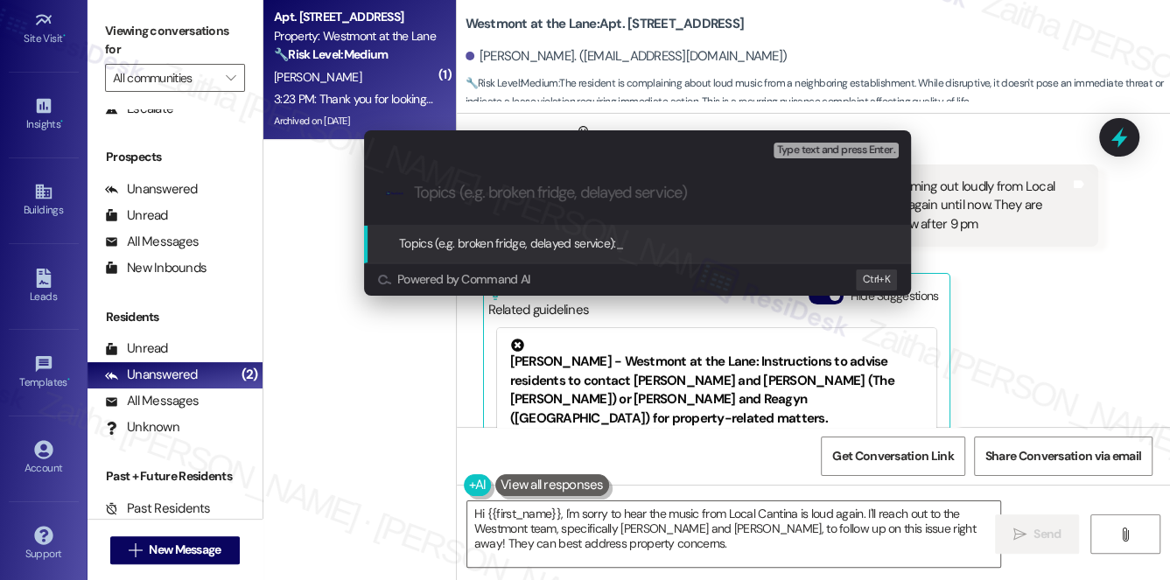
paste input "Follow-Up on Noise Concern"
type input "Follow-Up on Noise Concern"
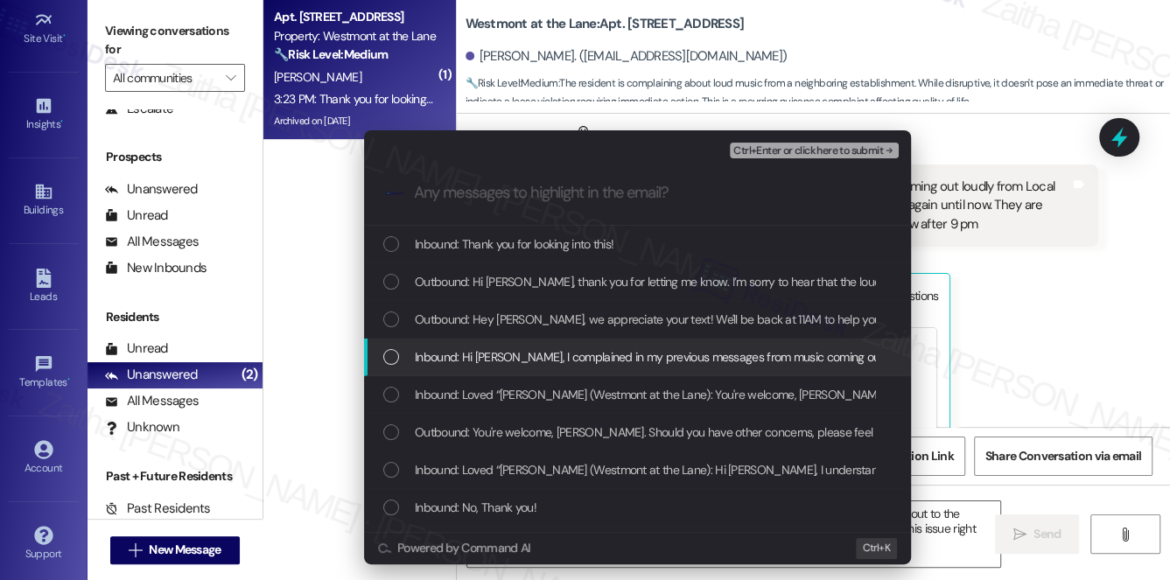
click at [585, 356] on span "Inbound: Hi [PERSON_NAME], I complained in my previous messages from music comi…" at bounding box center [1170, 357] width 1510 height 19
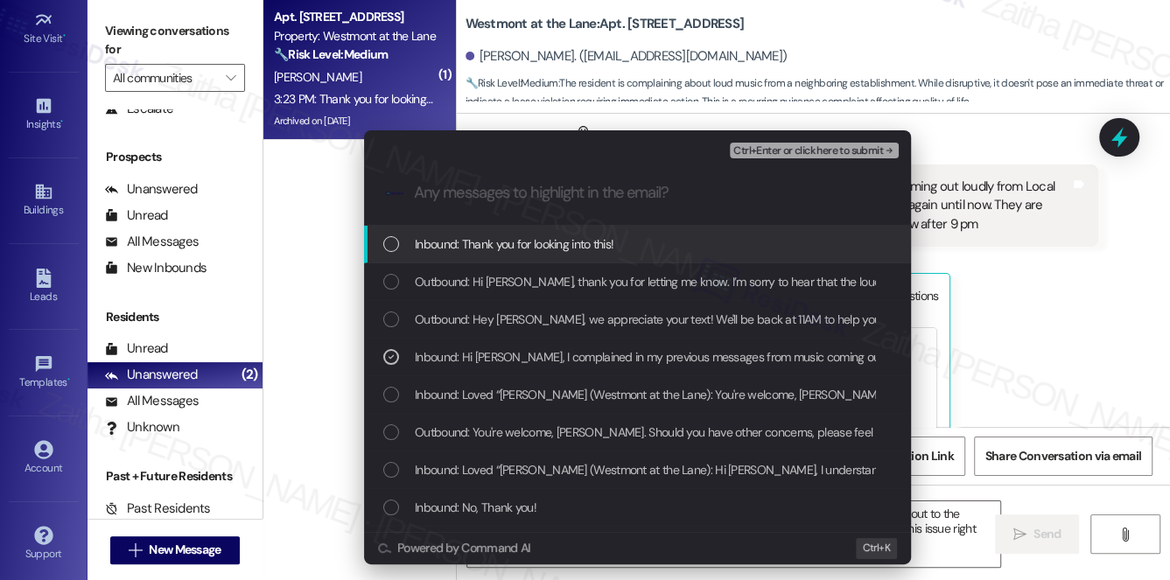
click at [762, 152] on span "Ctrl+Enter or click here to submit" at bounding box center [809, 151] width 150 height 12
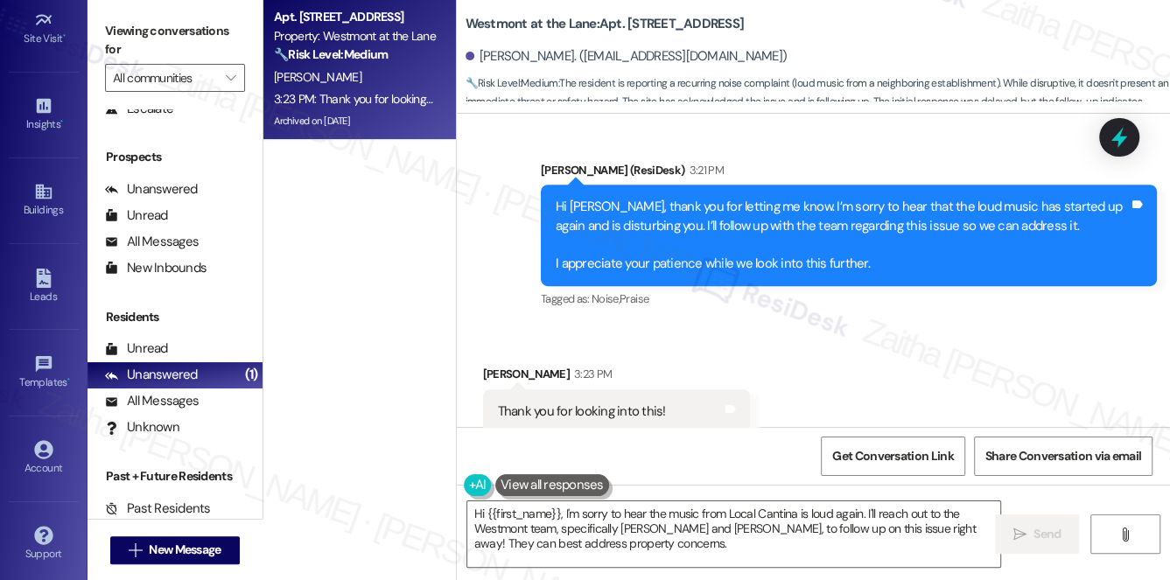
scroll to position [4995, 0]
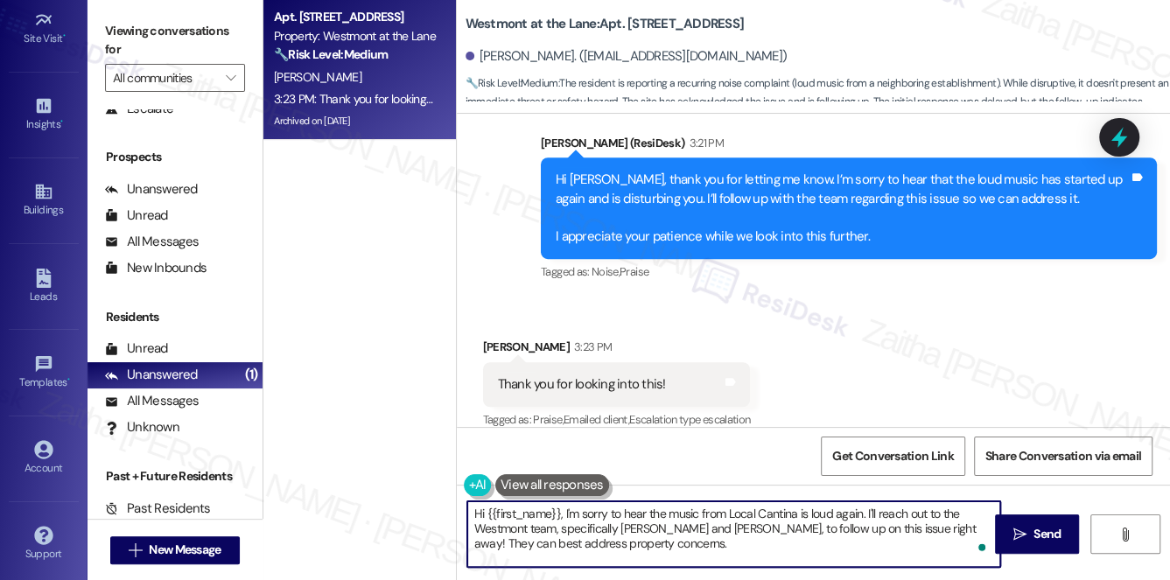
drag, startPoint x: 469, startPoint y: 509, endPoint x: 663, endPoint y: 553, distance: 198.3
click at [663, 556] on textarea "Hi {{first_name}}, I'm sorry to hear the music from Local Cantina is loud again…" at bounding box center [734, 535] width 534 height 66
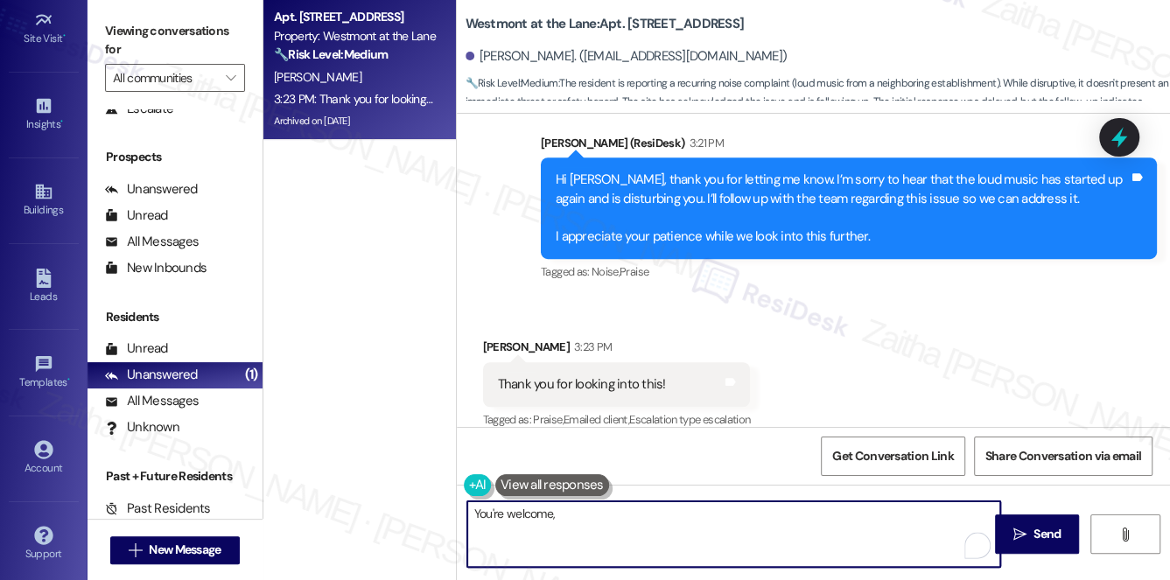
click at [488, 325] on div "Received via SMS [PERSON_NAME] 3:23 PM Thank you for looking into this! Tags an…" at bounding box center [617, 386] width 294 height 122
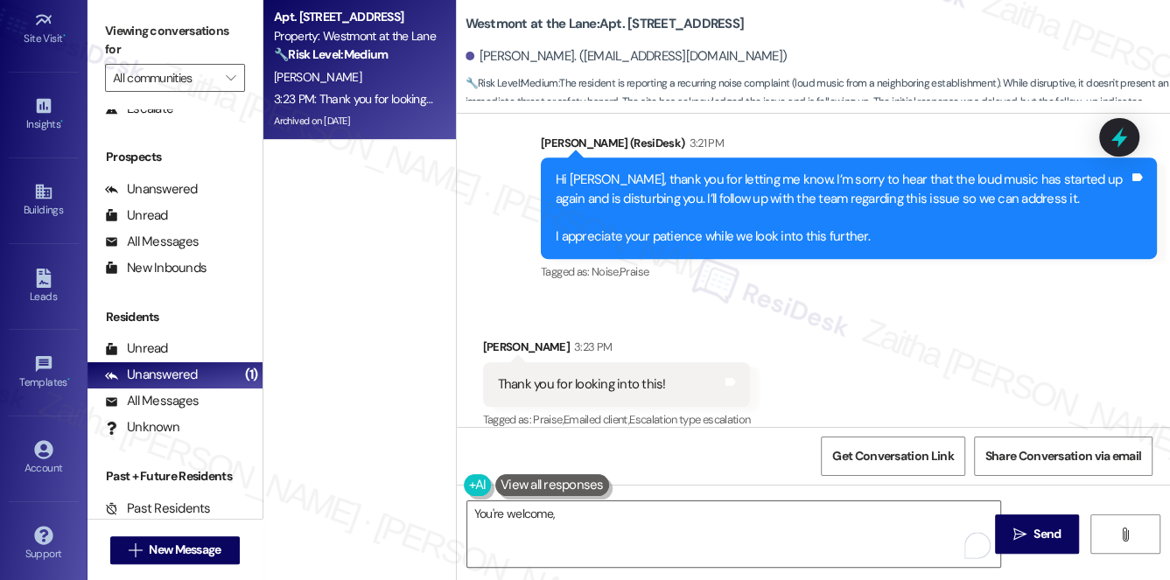
click at [490, 338] on div "[PERSON_NAME] 3:23 PM" at bounding box center [617, 350] width 268 height 25
copy div "Maha"
click at [602, 523] on textarea "You're welcome," at bounding box center [734, 535] width 534 height 66
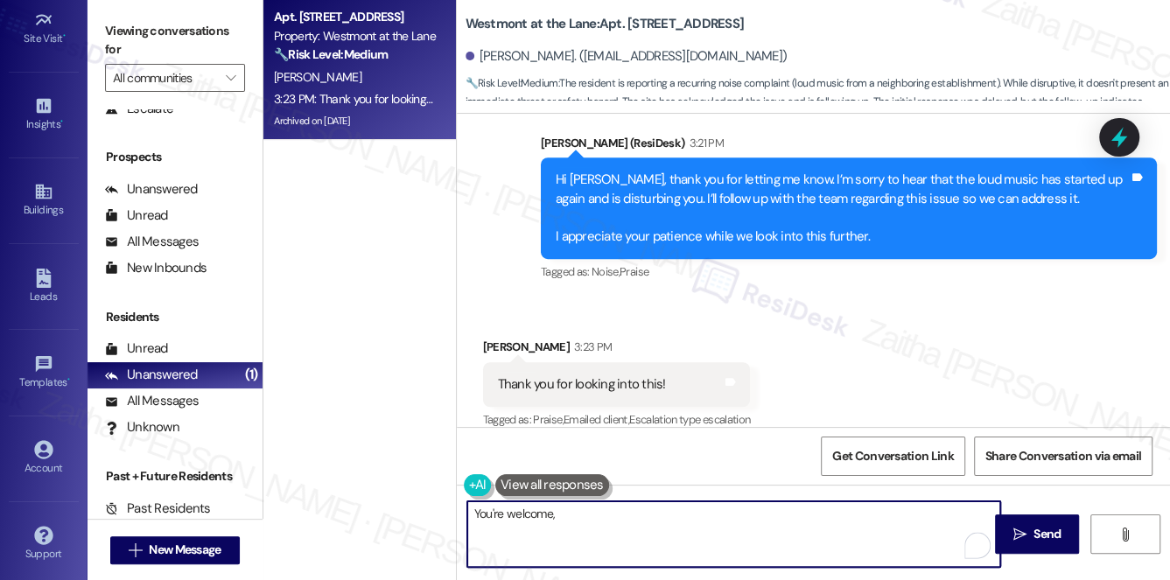
paste textarea "Maha"
click at [507, 514] on textarea "You're welcome, [PERSON_NAME]!" at bounding box center [734, 535] width 534 height 66
type textarea "You're very welcome, [PERSON_NAME]!"
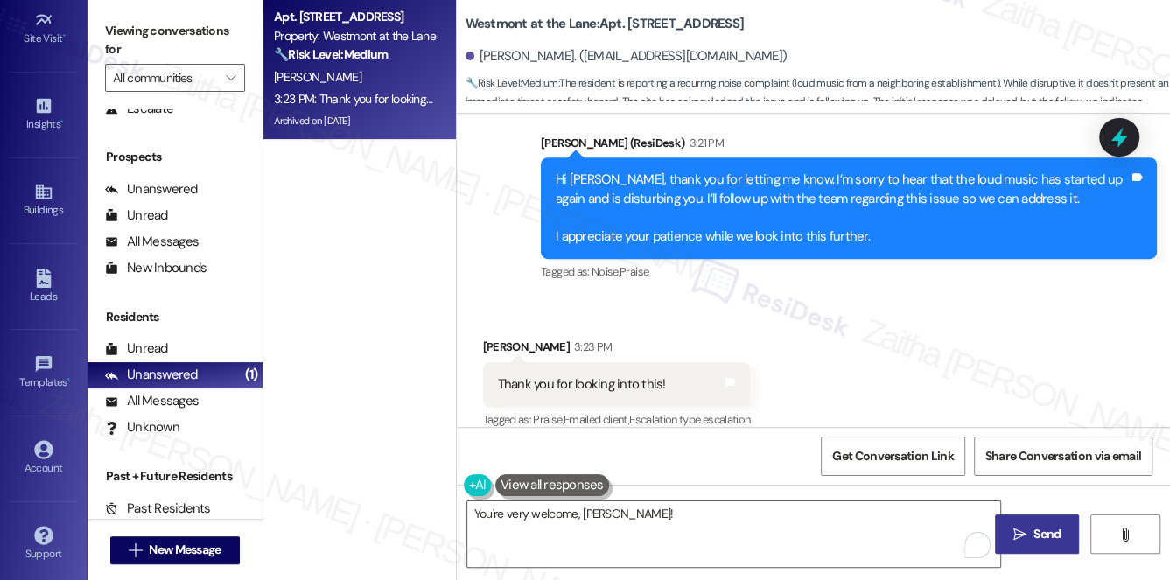
click at [1045, 523] on button " Send" at bounding box center [1037, 534] width 85 height 39
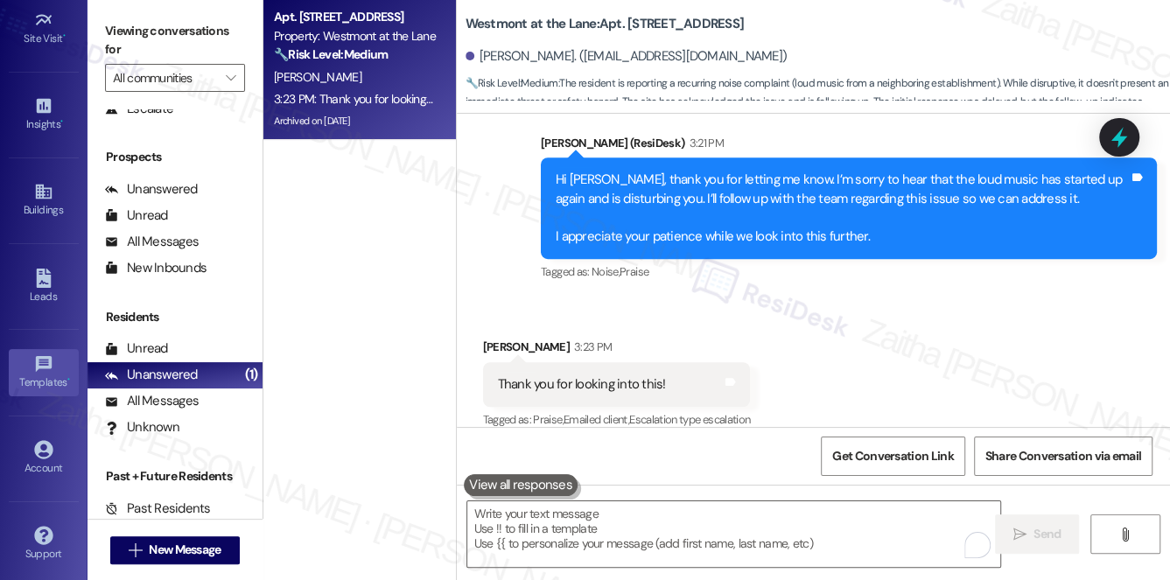
scroll to position [4994, 0]
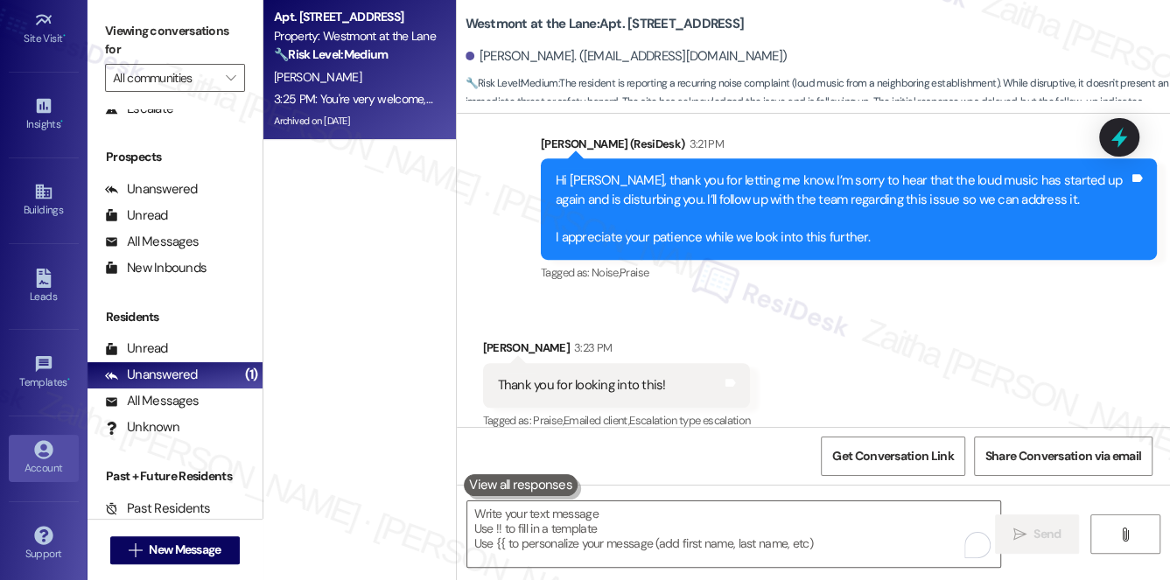
click at [44, 460] on div "Account" at bounding box center [44, 469] width 88 height 18
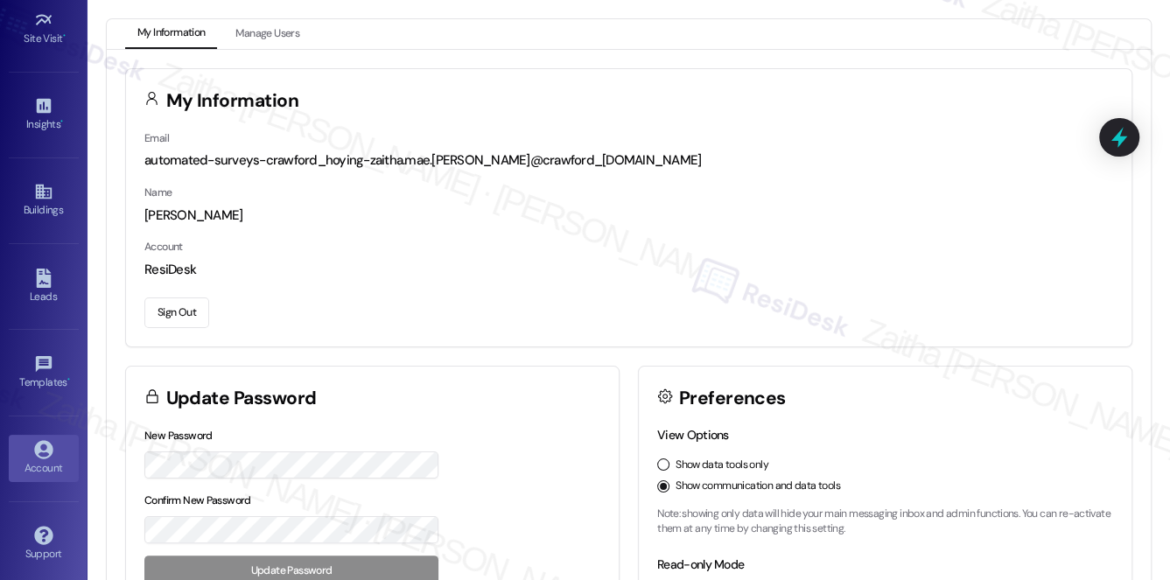
click at [170, 307] on button "Sign Out" at bounding box center [176, 313] width 65 height 31
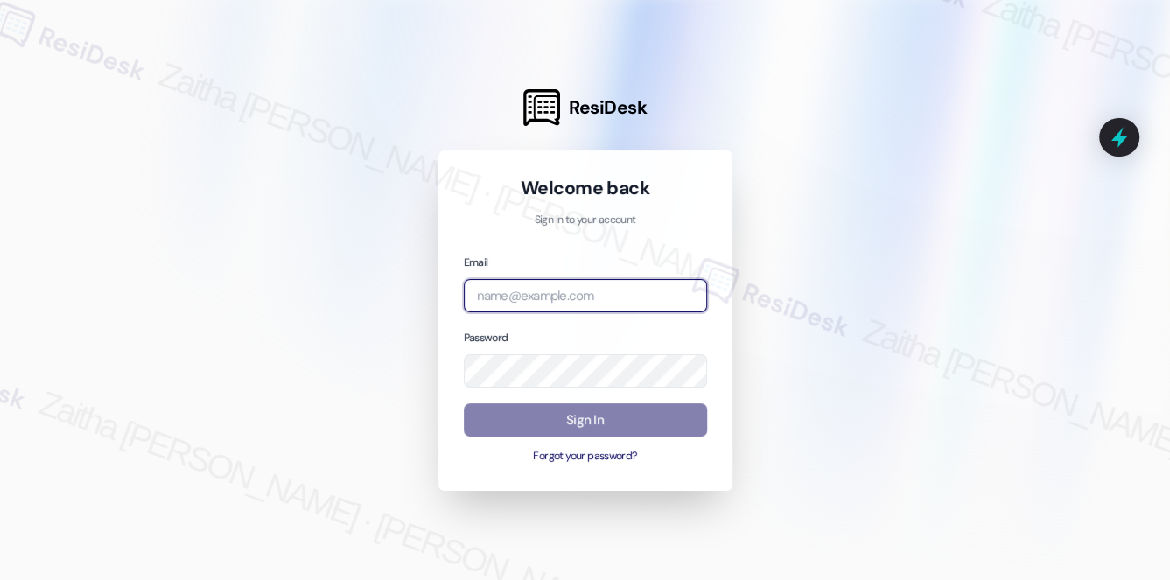
click at [515, 300] on input "email" at bounding box center [585, 296] width 243 height 34
type input "automated-surveys-[DATE]_properties-zaitha.mae.[PERSON_NAME]@[DATE]_[DOMAIN_NAM…"
